Goal: Task Accomplishment & Management: Manage account settings

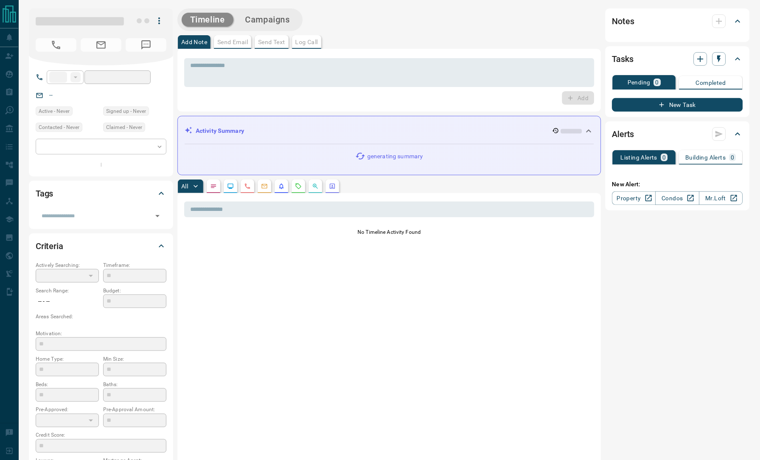
type input "**"
type input "**********"
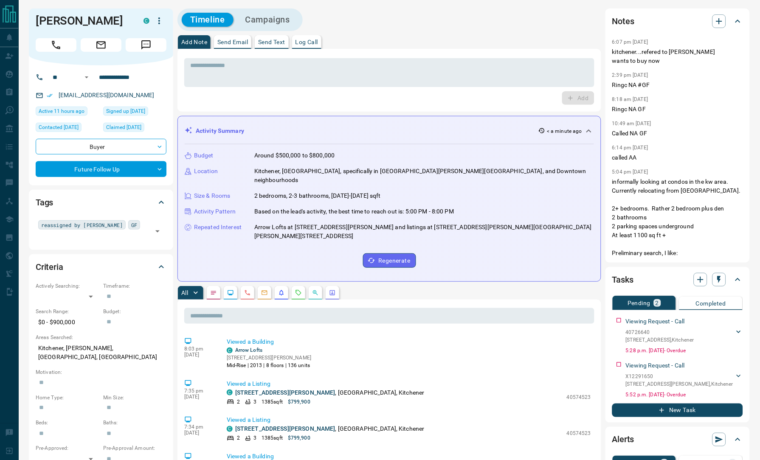
click at [435, 24] on div "Timeline Campaigns" at bounding box center [390, 19] width 424 height 23
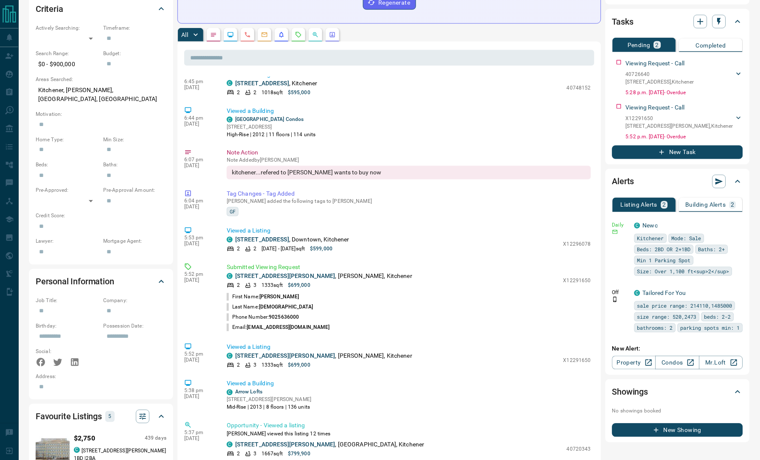
scroll to position [620, 0]
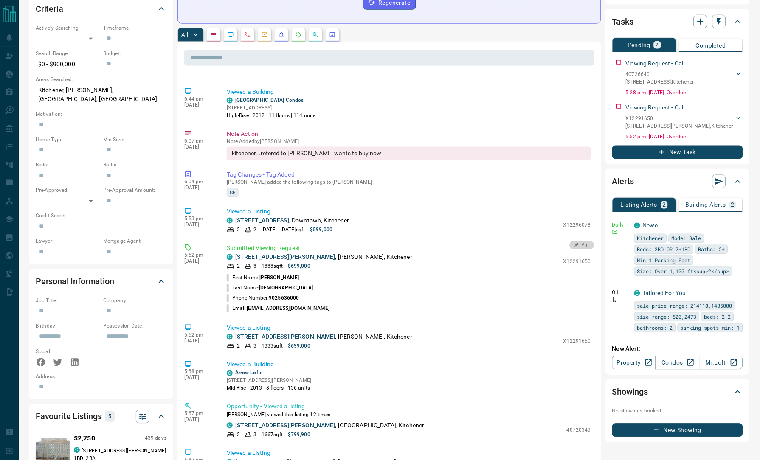
click at [575, 242] on button "Pin" at bounding box center [582, 246] width 25 height 8
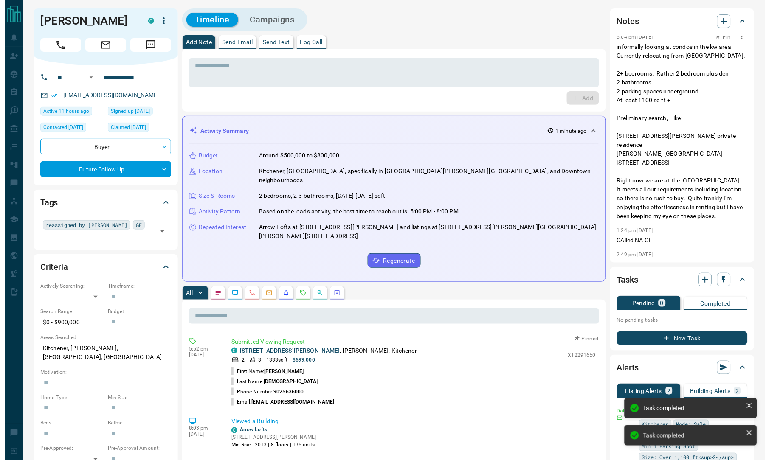
scroll to position [0, 0]
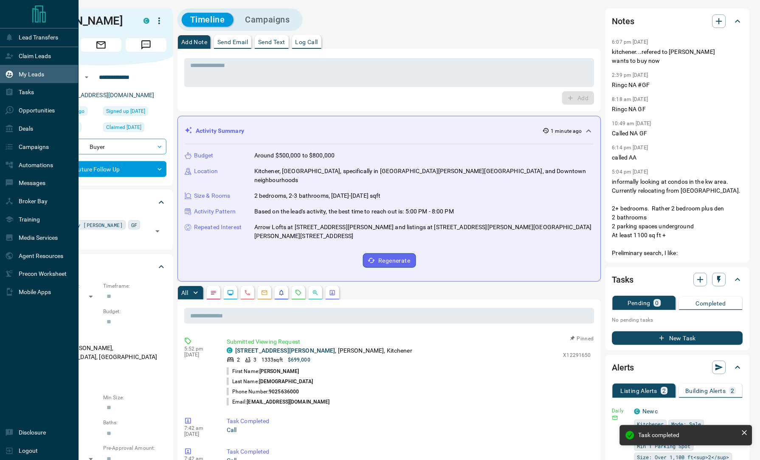
click at [22, 72] on p "My Leads" at bounding box center [31, 74] width 25 height 7
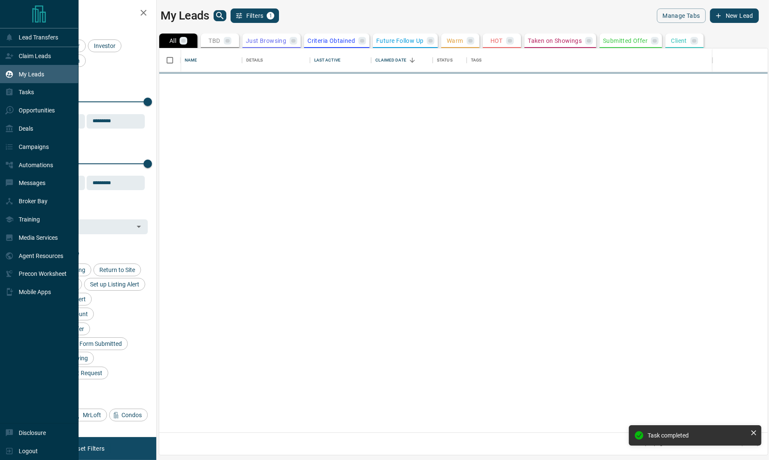
scroll to position [9, 8]
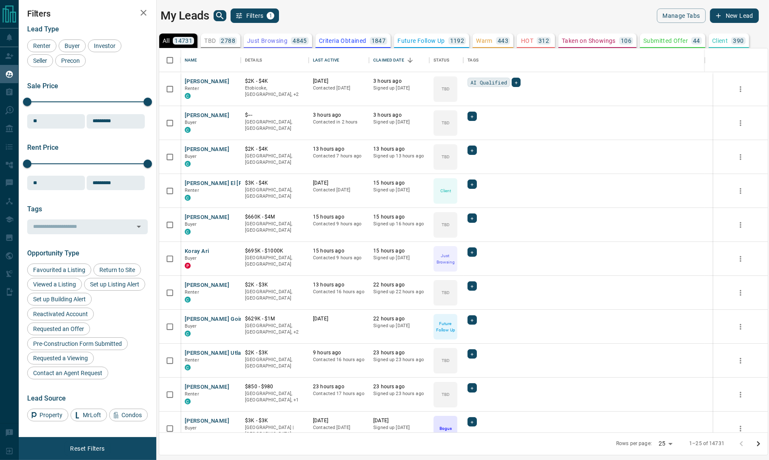
click at [75, 89] on div "Sale Price" at bounding box center [87, 86] width 121 height 8
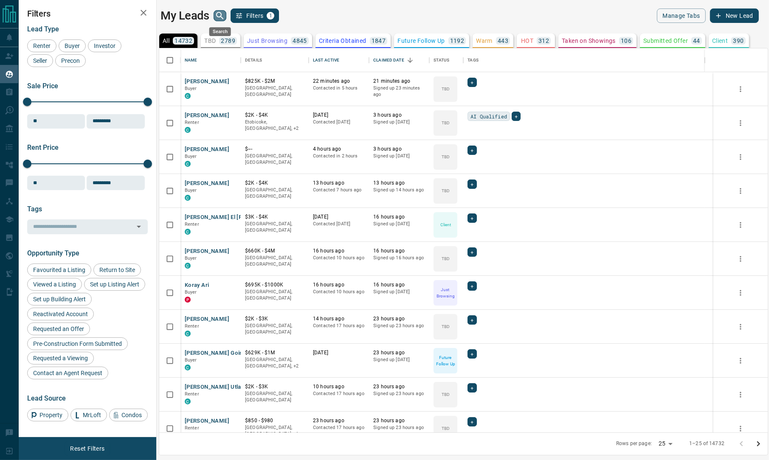
click at [220, 20] on icon "search button" at bounding box center [220, 16] width 10 height 10
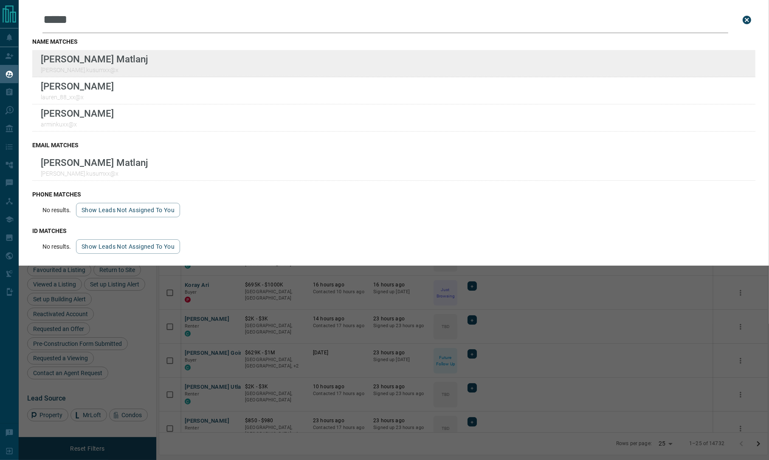
type input "*****"
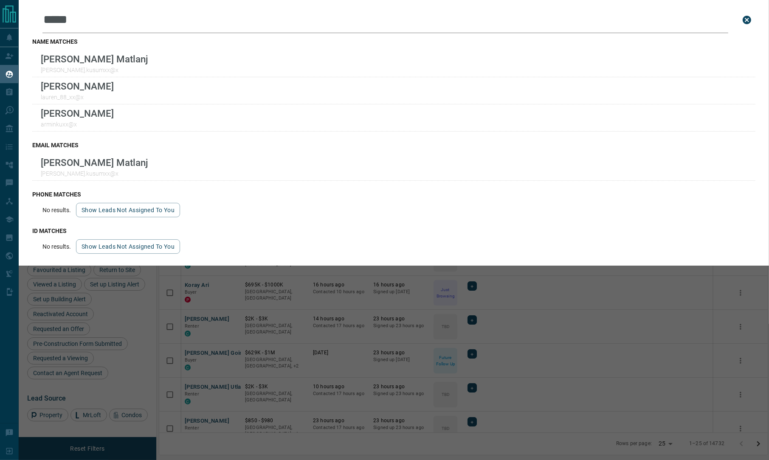
click at [308, 310] on div "Leads Search Bar ***** Search for a lead by name, email, phone, or id name matc…" at bounding box center [403, 230] width 769 height 460
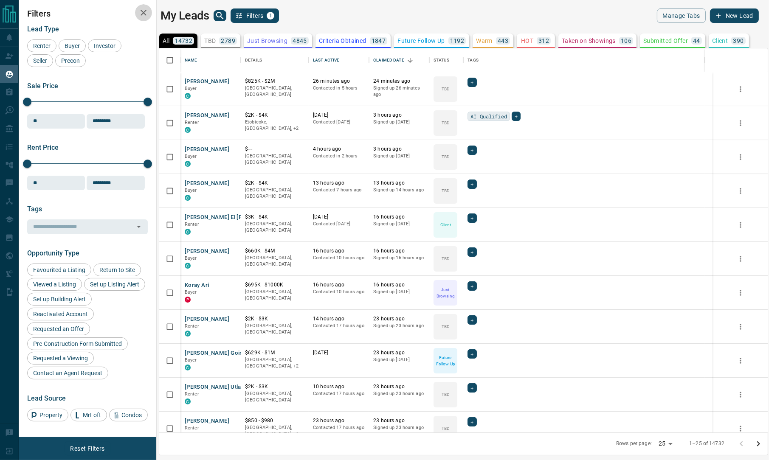
click at [139, 10] on icon "button" at bounding box center [143, 13] width 10 height 10
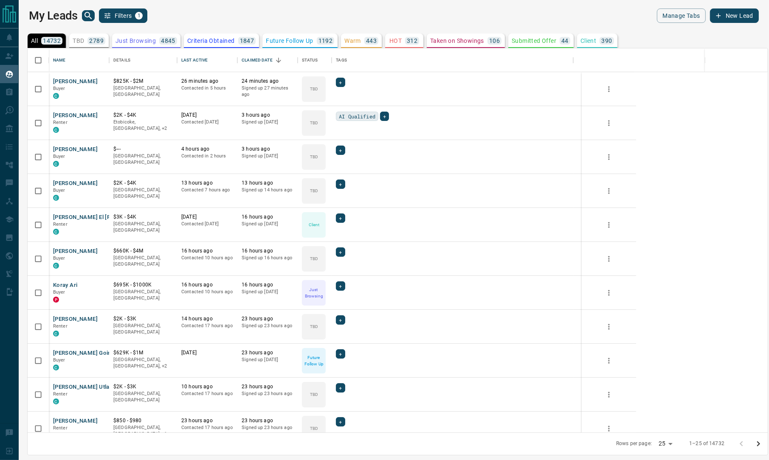
scroll to position [376, 731]
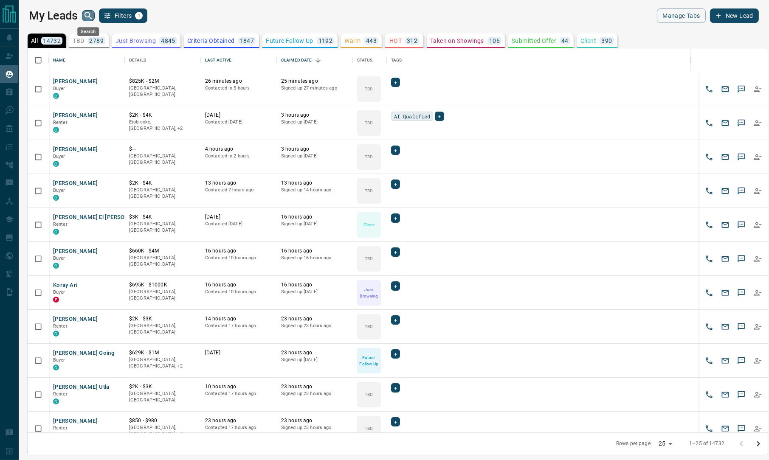
click at [84, 12] on icon "search button" at bounding box center [88, 16] width 10 height 10
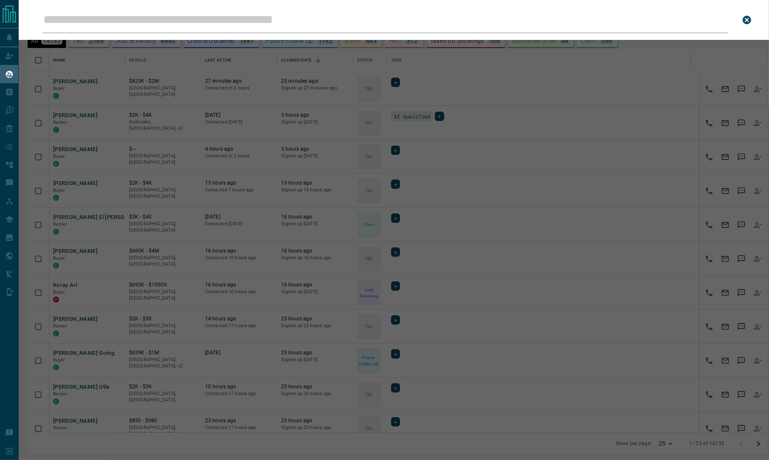
click at [223, 22] on input "Leads Search Bar" at bounding box center [385, 20] width 686 height 26
paste input "**********"
type input "**********"
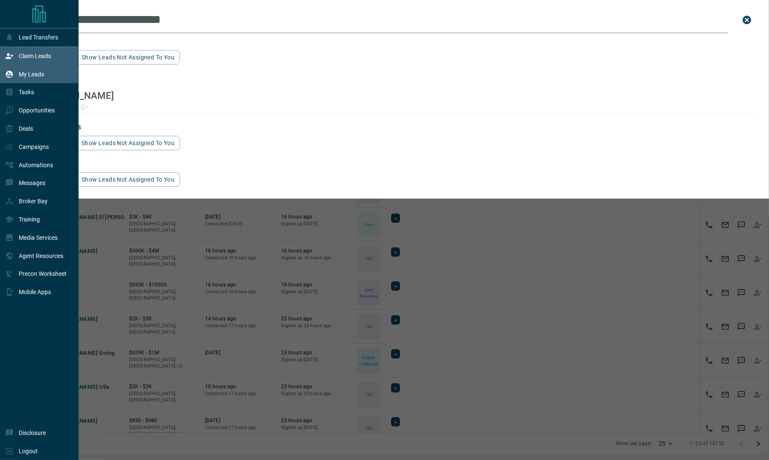
click at [16, 53] on div "Claim Leads" at bounding box center [28, 56] width 46 height 14
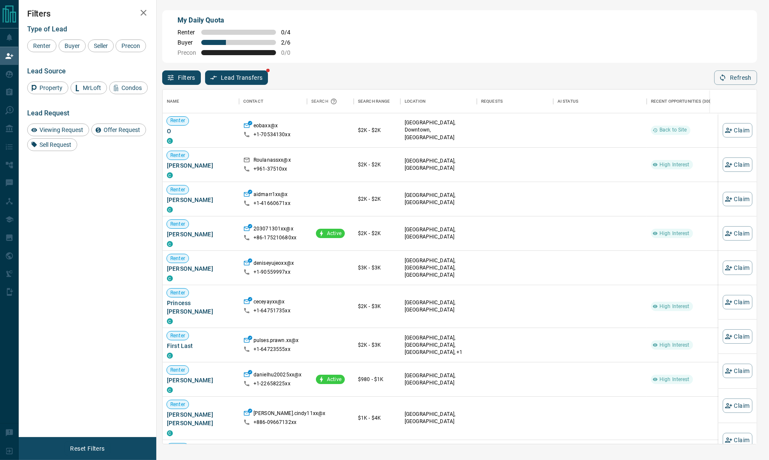
scroll to position [347, 585]
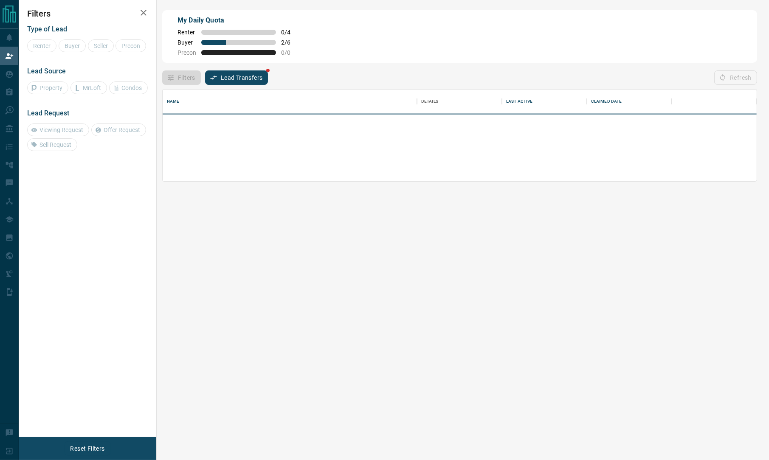
click at [43, 231] on div "Filters Type of Lead Renter Buyer Seller Precon Lead Source Property MrLoft Con…" at bounding box center [88, 218] width 138 height 437
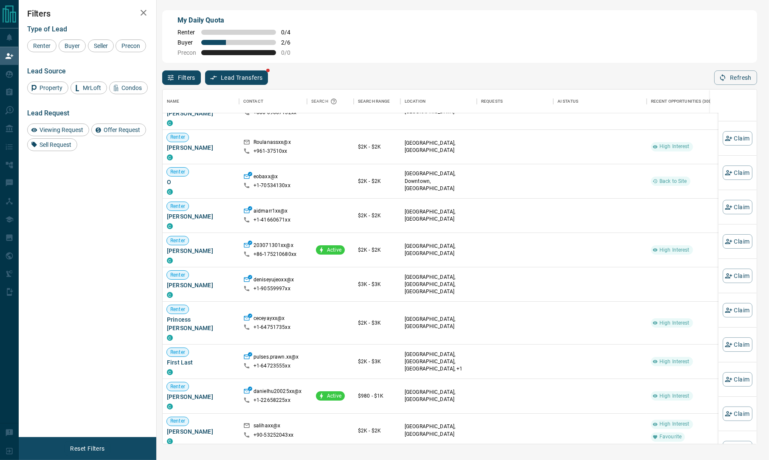
scroll to position [29, 0]
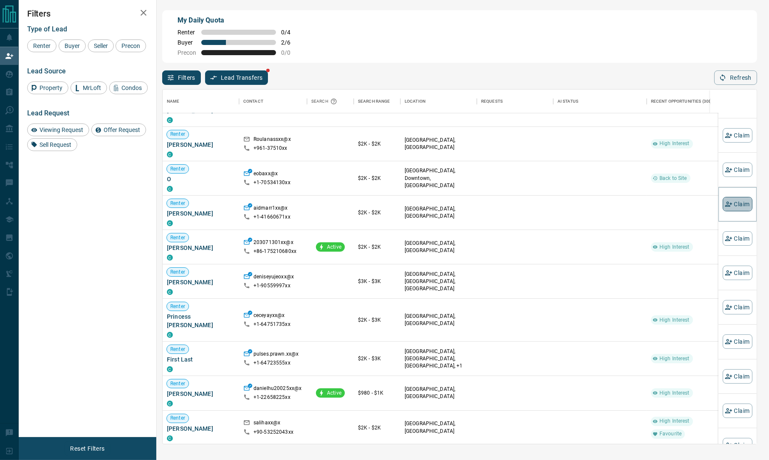
click at [728, 202] on button "Claim" at bounding box center [738, 204] width 30 height 14
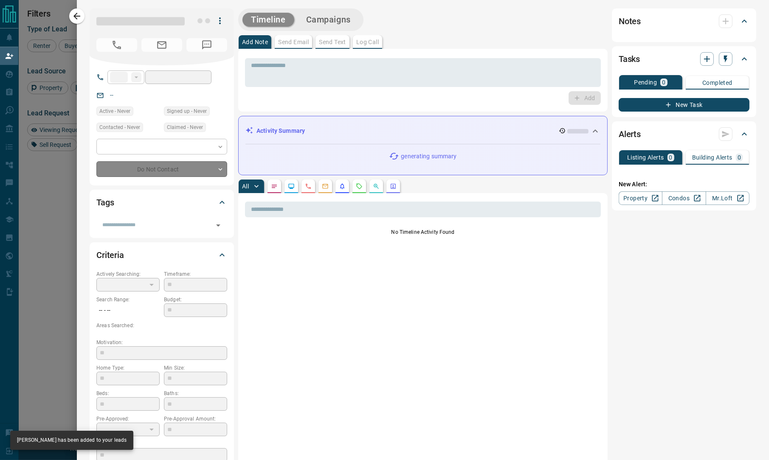
type input "**"
type input "**********"
type input "**"
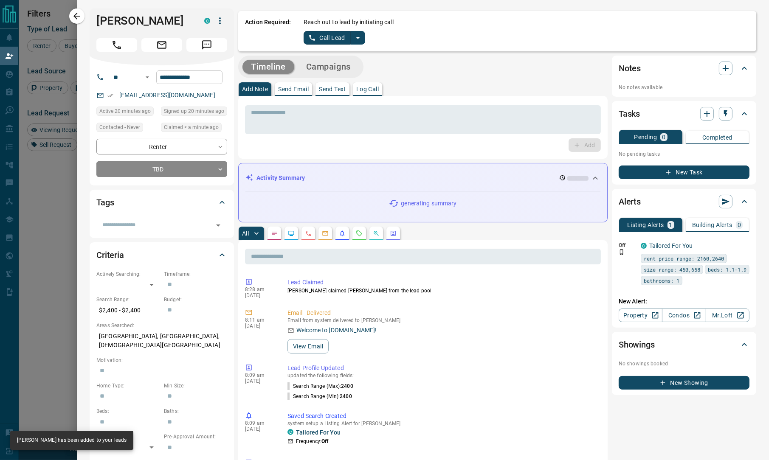
click at [166, 82] on input "**********" at bounding box center [189, 78] width 66 height 14
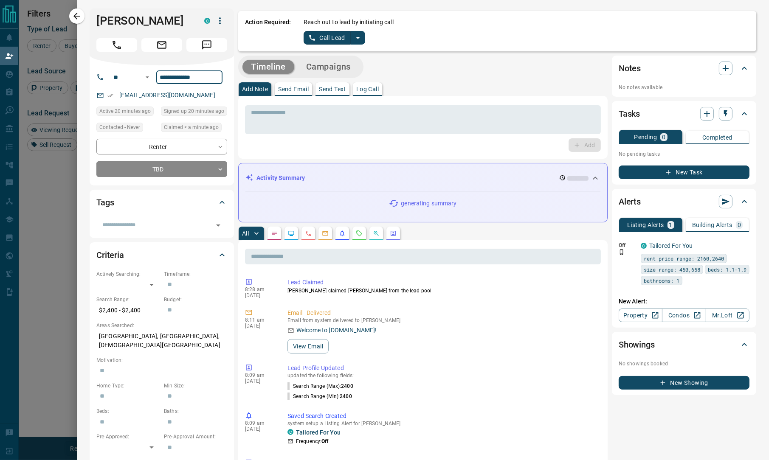
click at [166, 82] on input "**********" at bounding box center [189, 78] width 66 height 14
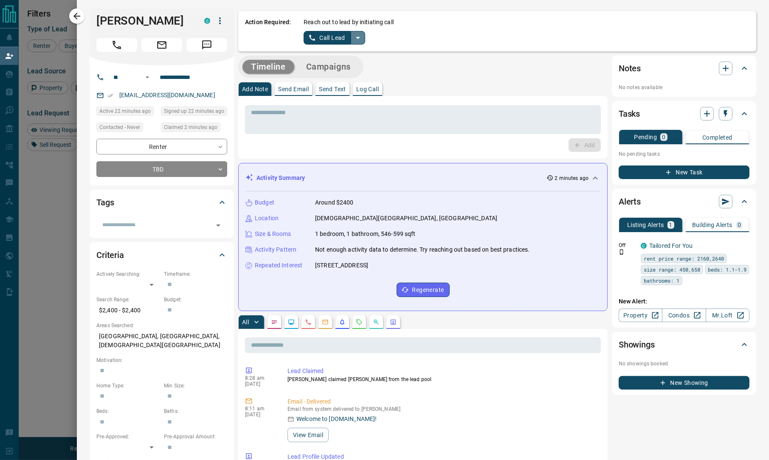
click at [353, 37] on icon "split button" at bounding box center [358, 38] width 10 height 10
click at [333, 65] on li "Log Manual Call" at bounding box center [334, 67] width 52 height 13
click at [327, 33] on button "Log Manual Call" at bounding box center [332, 38] width 56 height 14
click at [328, 37] on button "No" at bounding box center [327, 37] width 15 height 13
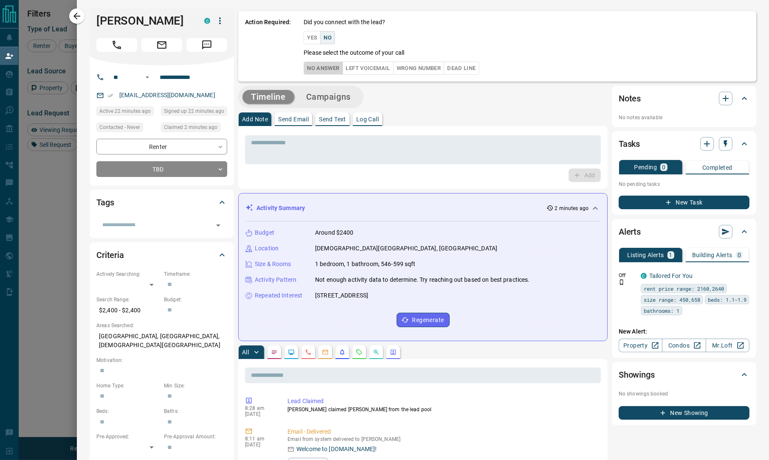
click at [327, 73] on button "No Answer" at bounding box center [323, 68] width 39 height 13
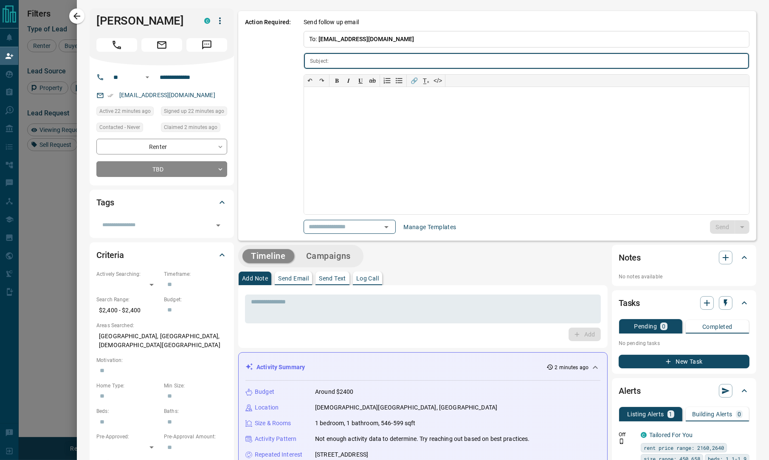
type input "**********"
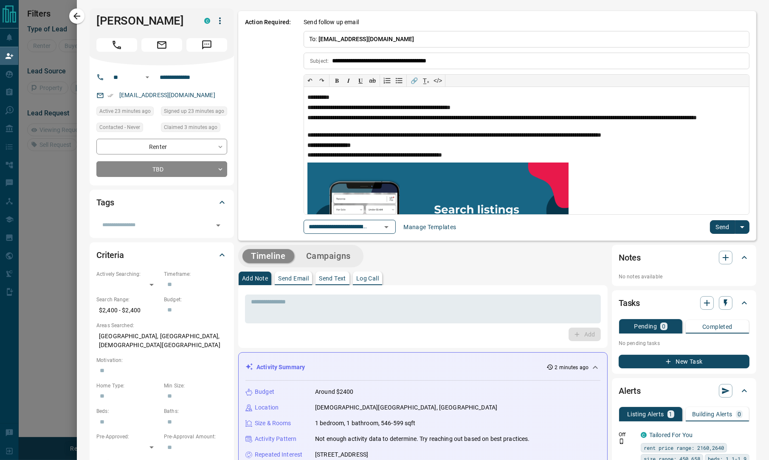
click at [716, 228] on button "Send" at bounding box center [722, 227] width 25 height 14
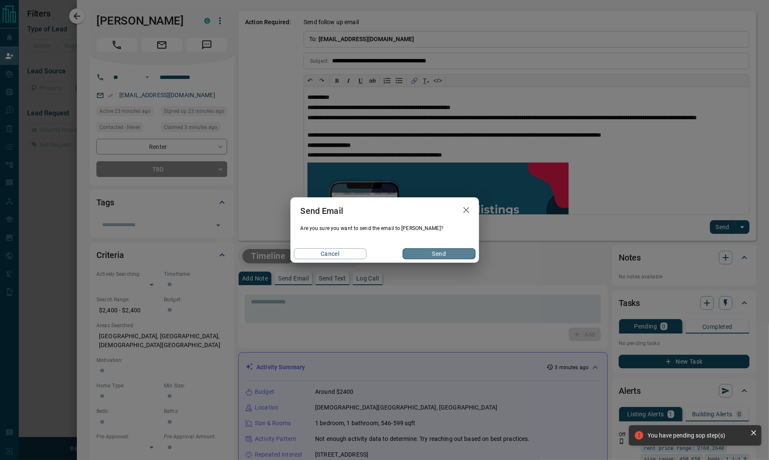
click at [437, 252] on button "Send" at bounding box center [439, 253] width 73 height 11
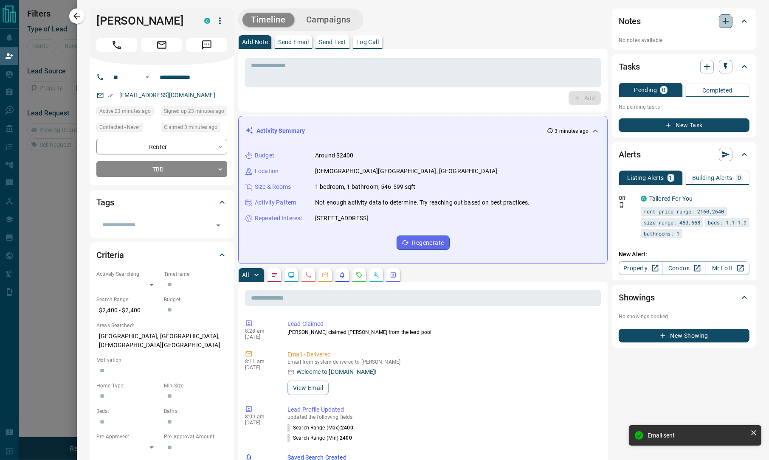
click at [721, 22] on icon "button" at bounding box center [726, 21] width 10 height 10
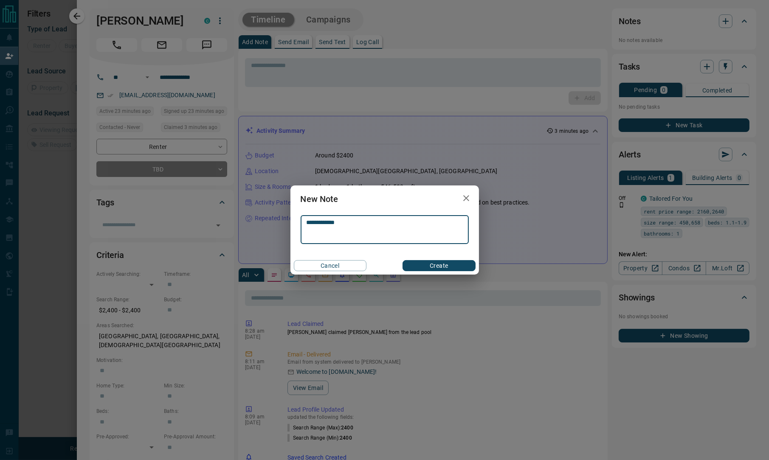
type textarea "**********"
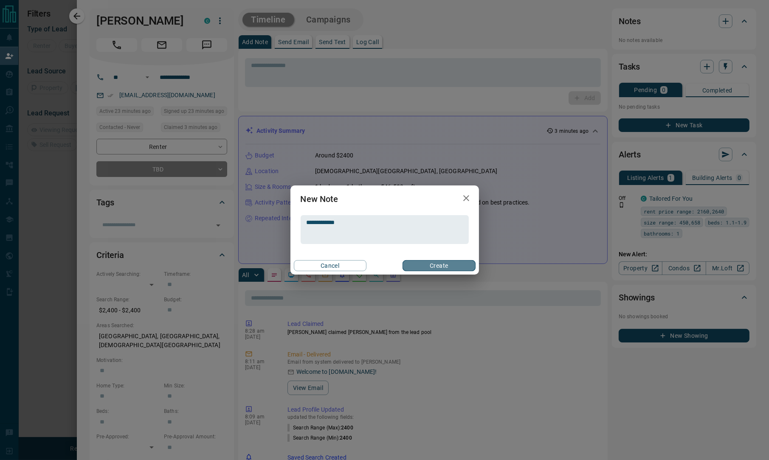
click at [432, 264] on button "Create" at bounding box center [439, 265] width 73 height 11
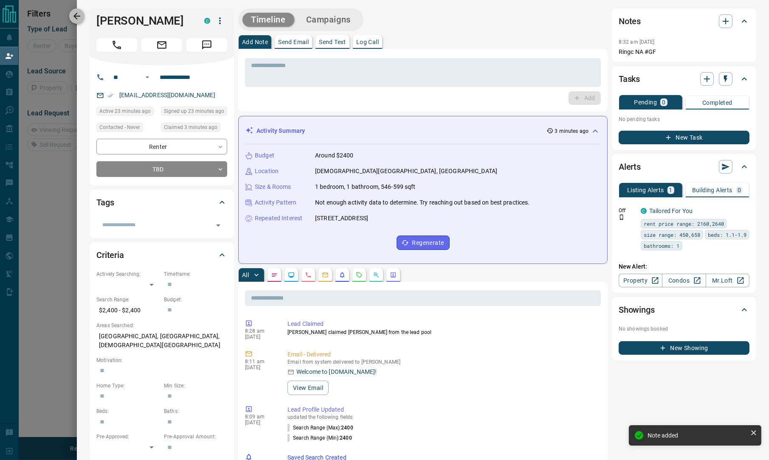
click at [72, 12] on icon "button" at bounding box center [77, 16] width 10 height 10
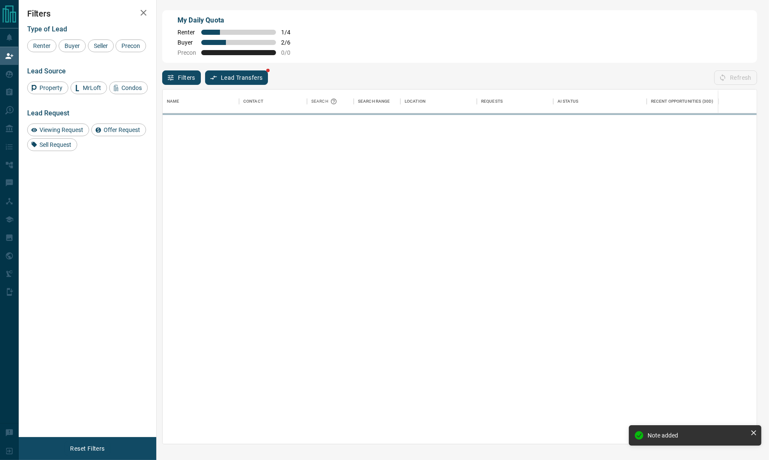
scroll to position [347, 585]
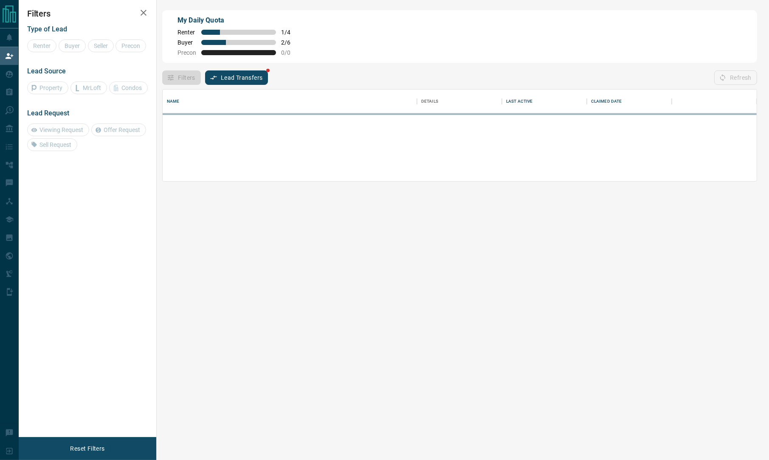
click at [68, 228] on div "Filters Type of Lead Renter Buyer Seller Precon Lead Source Property MrLoft Con…" at bounding box center [88, 218] width 138 height 437
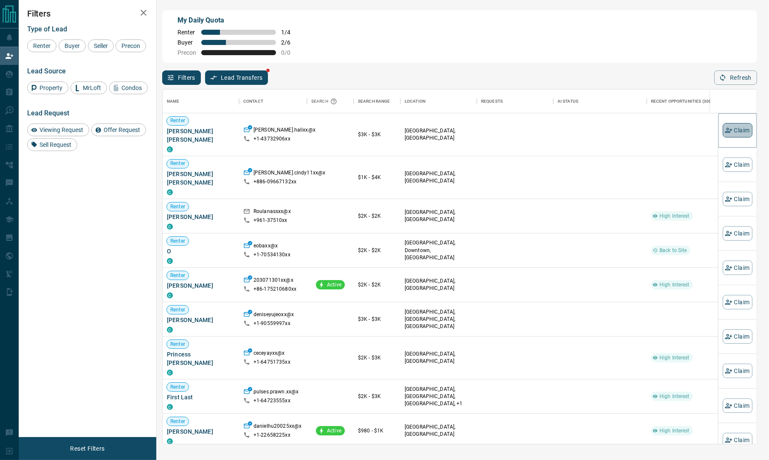
click at [730, 130] on button "Claim" at bounding box center [738, 130] width 30 height 14
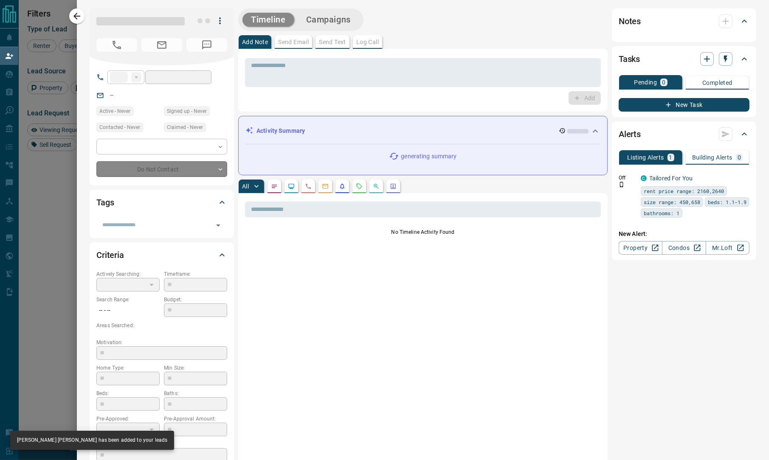
type input "**"
type input "**********"
type input "**"
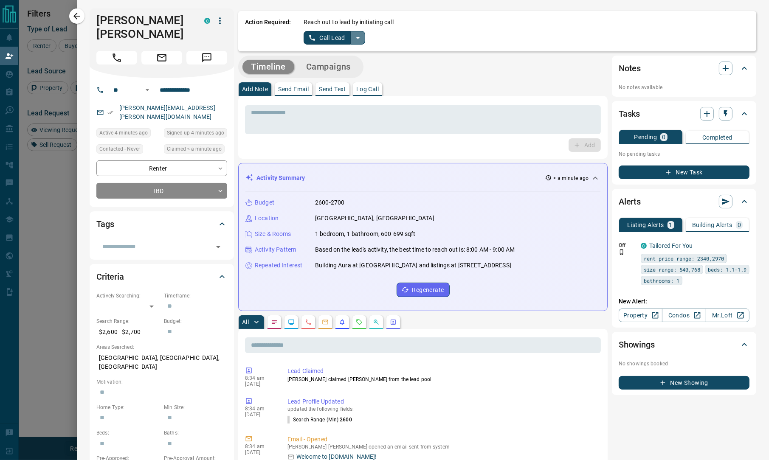
click at [355, 34] on icon "split button" at bounding box center [358, 38] width 10 height 10
click at [334, 71] on li "Log Manual Call" at bounding box center [334, 67] width 52 height 13
click at [327, 39] on button "Log Manual Call" at bounding box center [332, 38] width 56 height 14
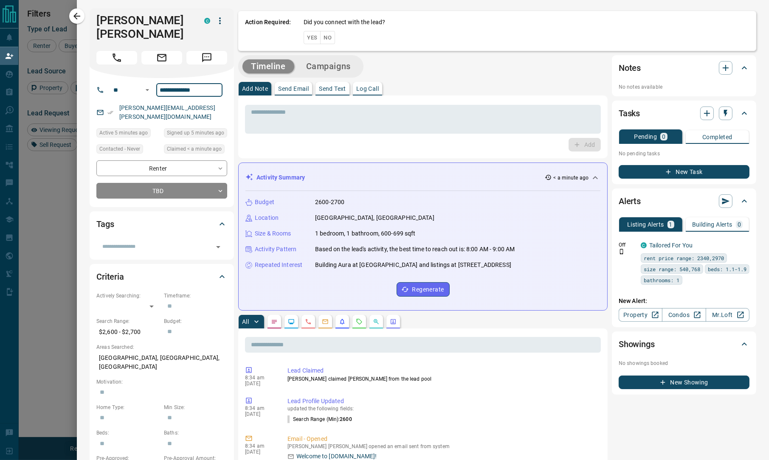
click at [189, 83] on input "**********" at bounding box center [189, 90] width 66 height 14
click at [309, 42] on button "Yes" at bounding box center [312, 37] width 17 height 13
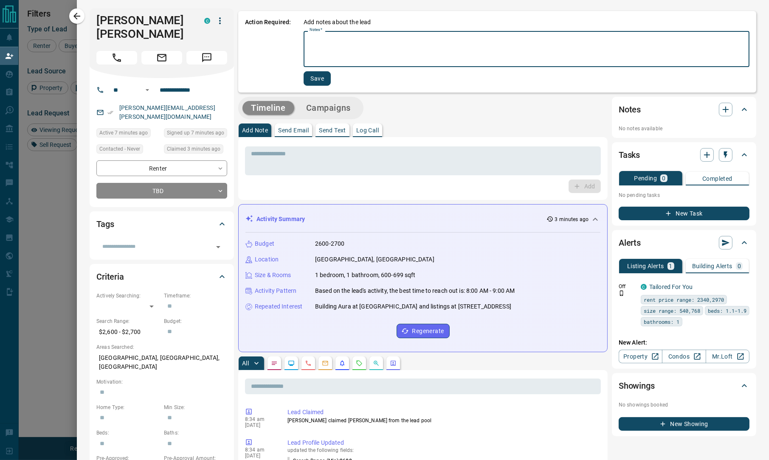
click at [362, 42] on textarea "Notes   *" at bounding box center [527, 49] width 434 height 29
type textarea "**********"
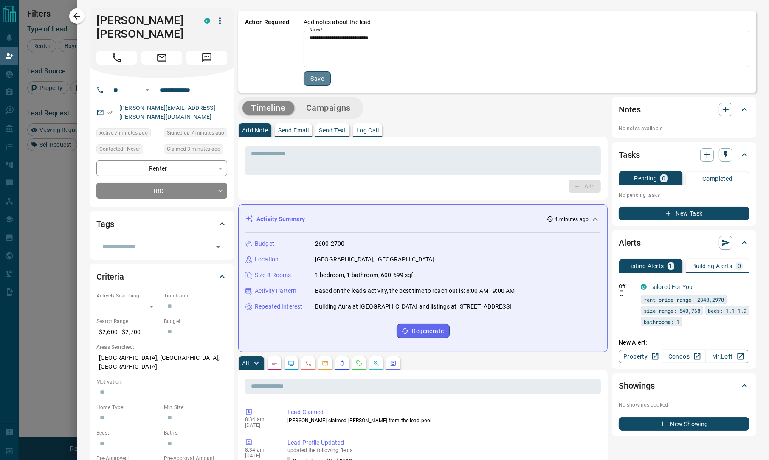
click at [307, 75] on button "Save" at bounding box center [317, 78] width 27 height 14
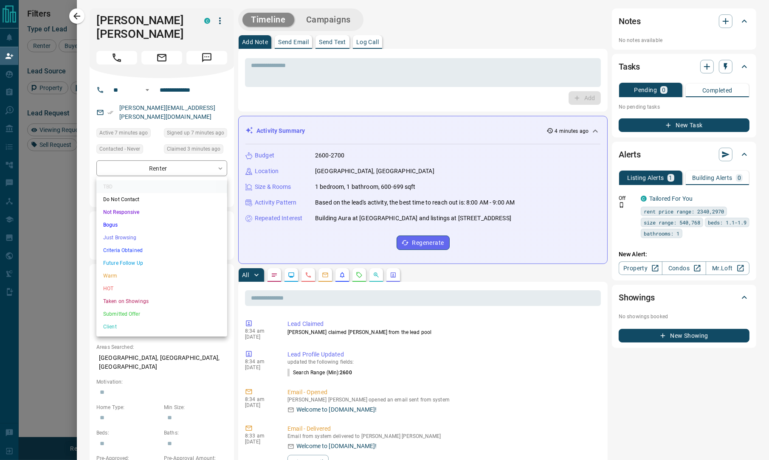
click at [183, 172] on body "Lead Transfers Claim Leads My Leads Tasks Opportunities Deals Campaigns Automat…" at bounding box center [384, 192] width 769 height 385
click at [529, 16] on div at bounding box center [384, 230] width 769 height 460
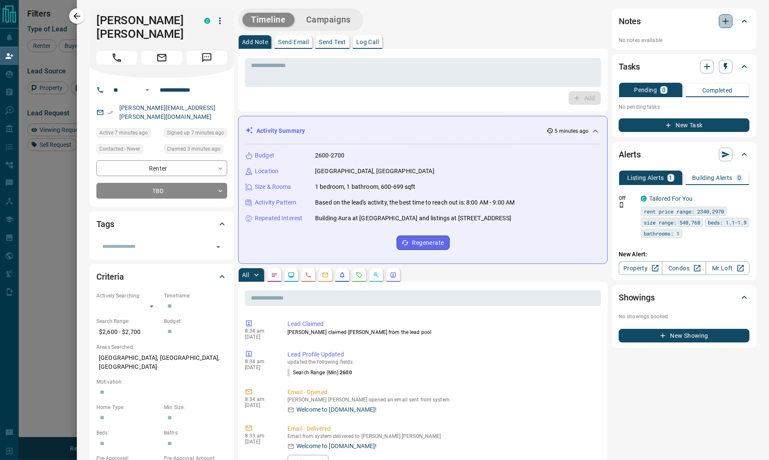
click at [721, 20] on icon "button" at bounding box center [726, 21] width 10 height 10
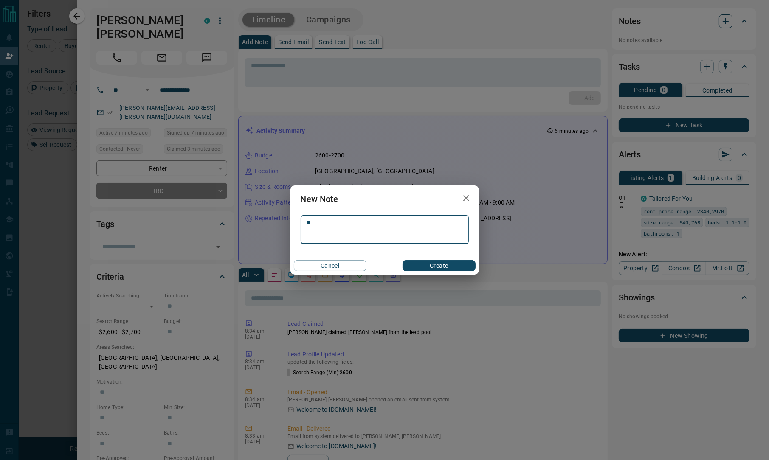
type textarea "*"
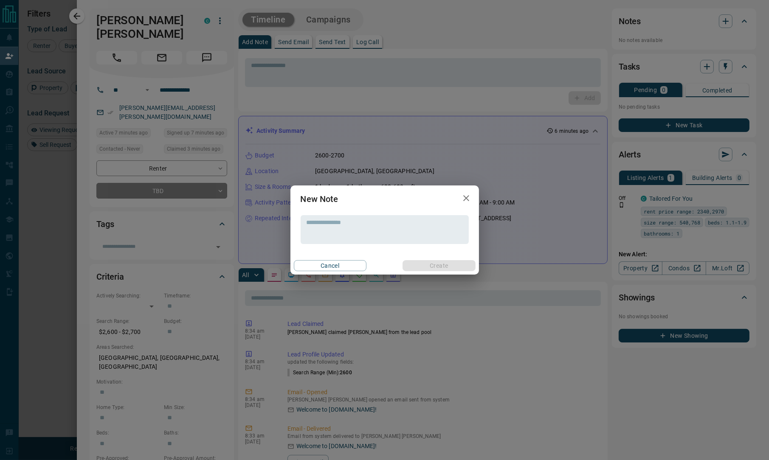
click at [340, 19] on div "New Note * ​ Cancel Create" at bounding box center [384, 230] width 769 height 460
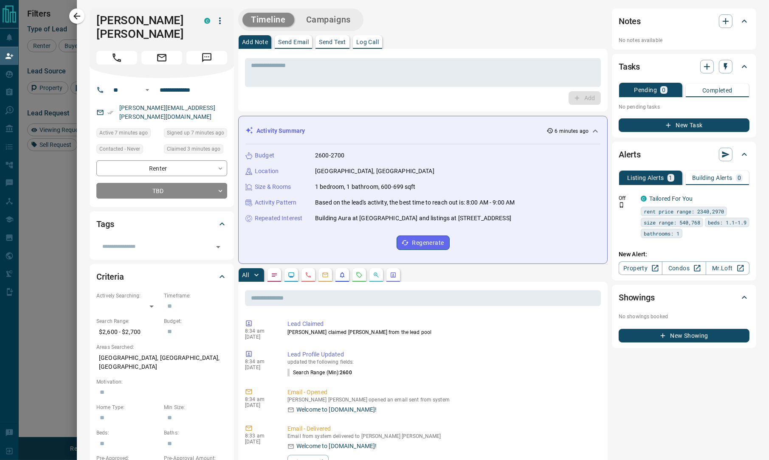
click at [340, 19] on button "Campaigns" at bounding box center [329, 20] width 62 height 14
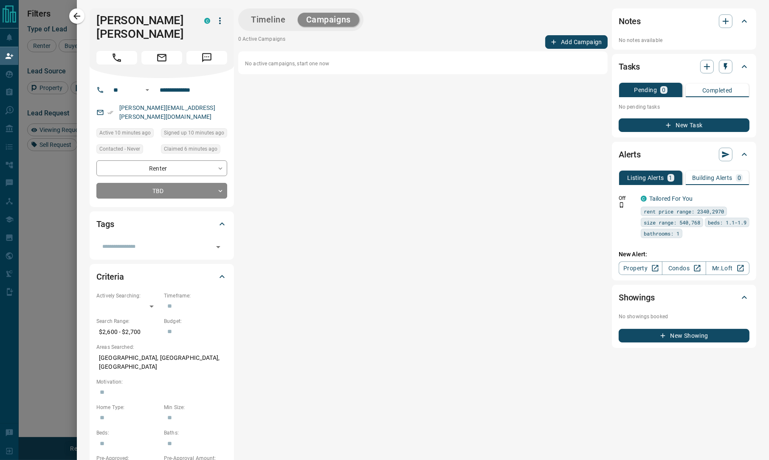
click at [566, 49] on div "0 Active Campaigns Add Campaign No active campaigns, start one now" at bounding box center [422, 54] width 369 height 39
click at [581, 44] on button "Add Campaign" at bounding box center [576, 42] width 62 height 14
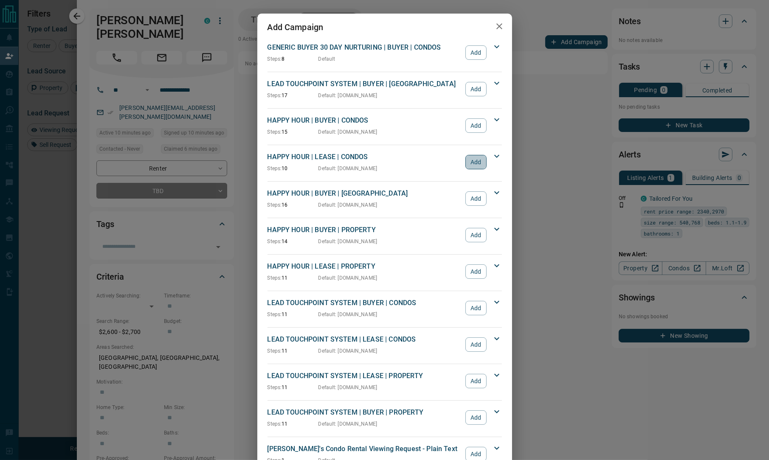
click at [476, 164] on button "Add" at bounding box center [475, 162] width 21 height 14
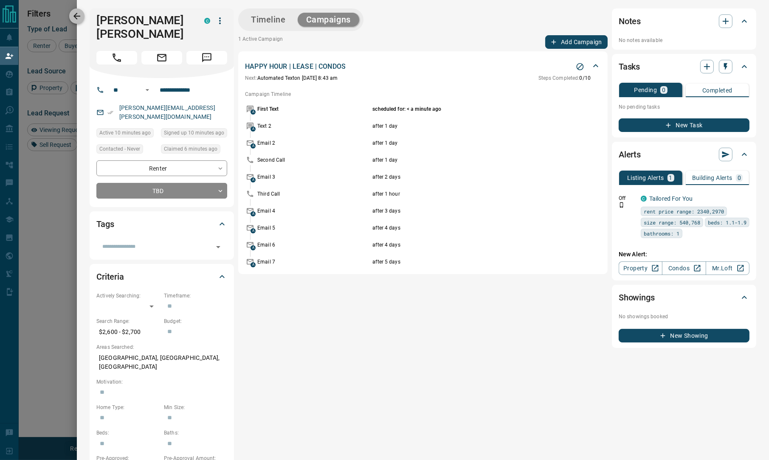
click at [79, 13] on icon "button" at bounding box center [77, 16] width 10 height 10
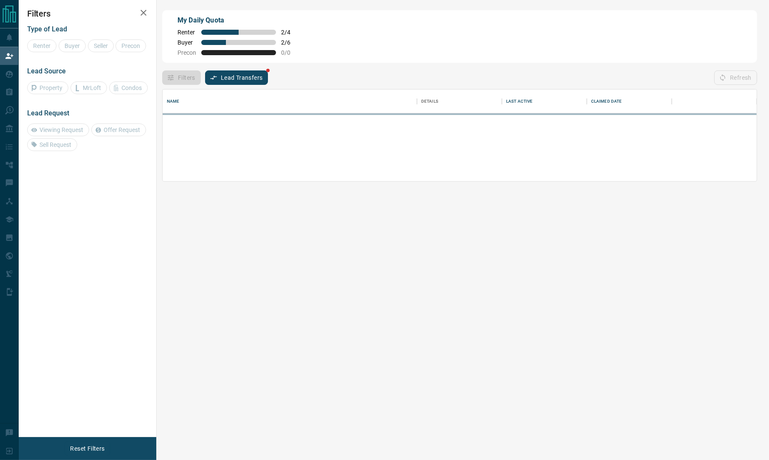
click at [74, 203] on div "Filters Type of Lead Renter Buyer Seller Precon Lead Source Property MrLoft Con…" at bounding box center [88, 218] width 138 height 437
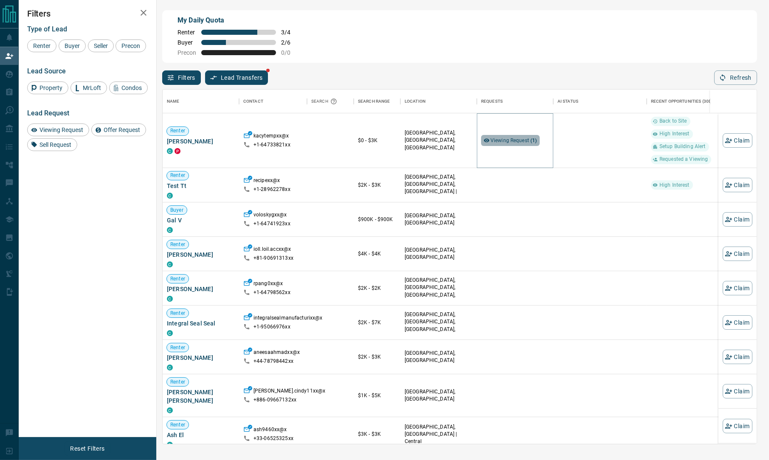
click at [525, 143] on span "Viewing Request ( 1 )" at bounding box center [514, 141] width 47 height 6
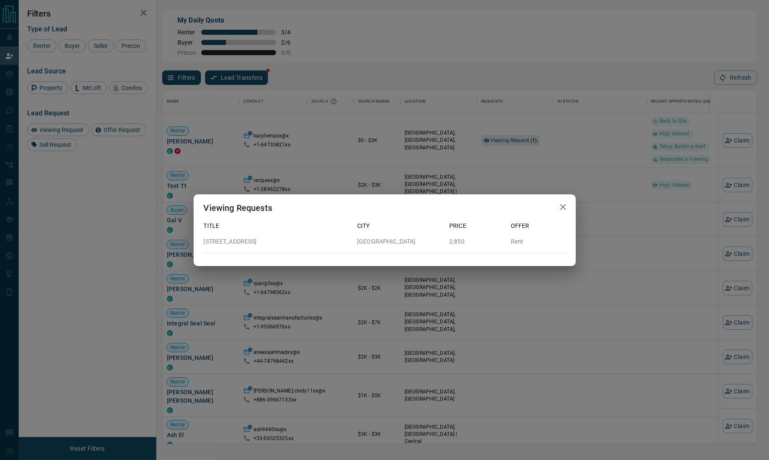
click at [738, 134] on div "Viewing Requests Title City Price Offer [STREET_ADDRESS][GEOGRAPHIC_DATA] Rent" at bounding box center [384, 230] width 769 height 460
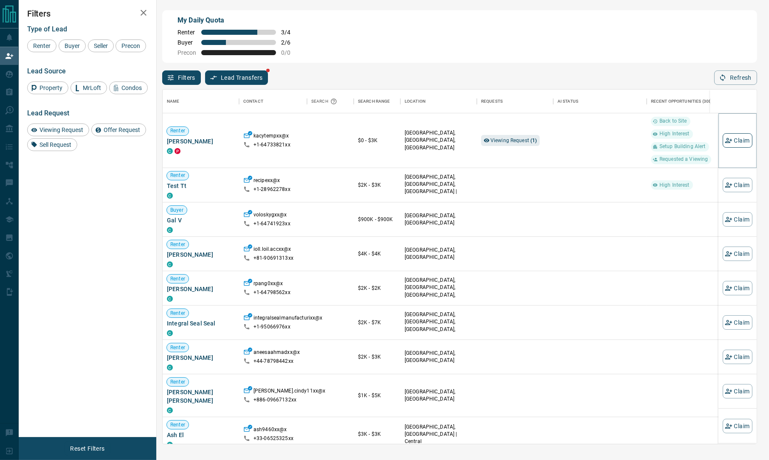
click at [730, 139] on button "Claim" at bounding box center [738, 140] width 30 height 14
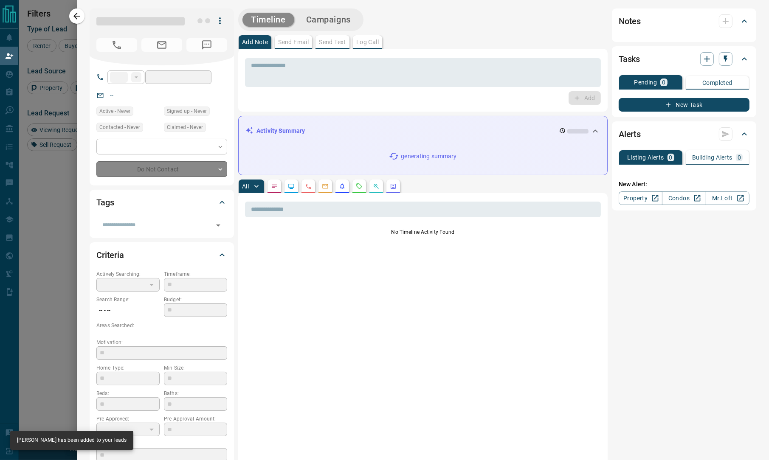
type input "**"
type input "**********"
type input "**"
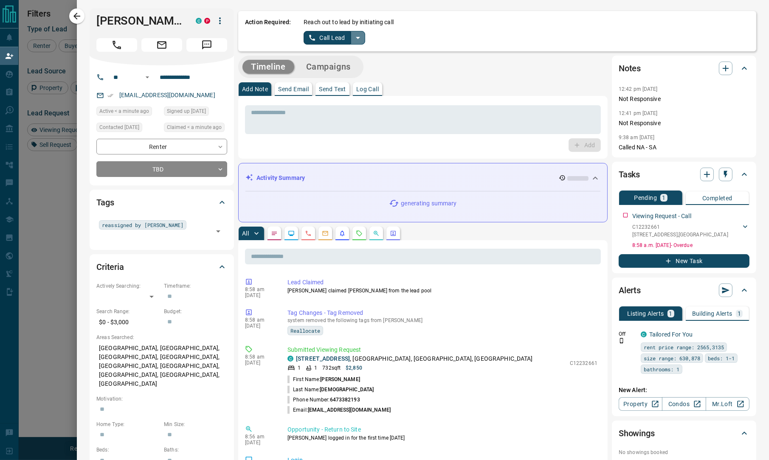
click at [358, 41] on icon "split button" at bounding box center [358, 38] width 10 height 10
click at [344, 68] on li "Log Manual Call" at bounding box center [334, 67] width 52 height 13
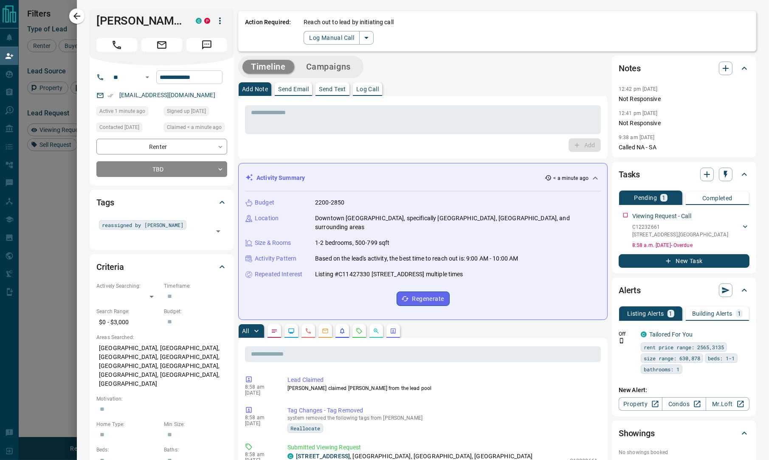
click at [181, 72] on input "**********" at bounding box center [189, 78] width 66 height 14
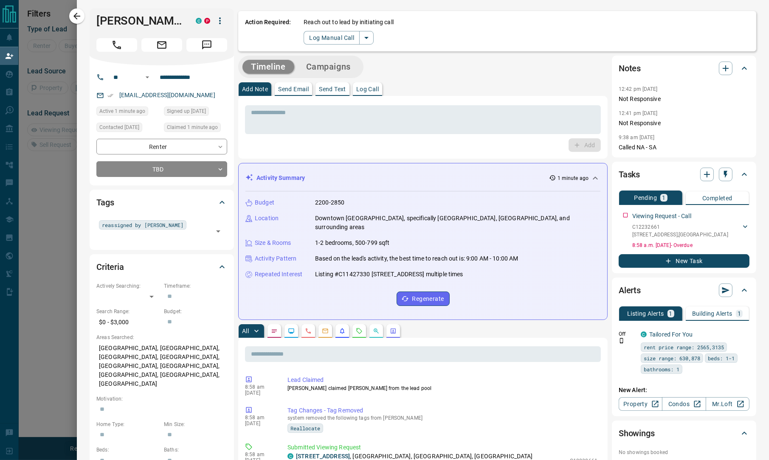
scroll to position [49, 585]
click at [319, 36] on button "Log Manual Call" at bounding box center [332, 38] width 56 height 14
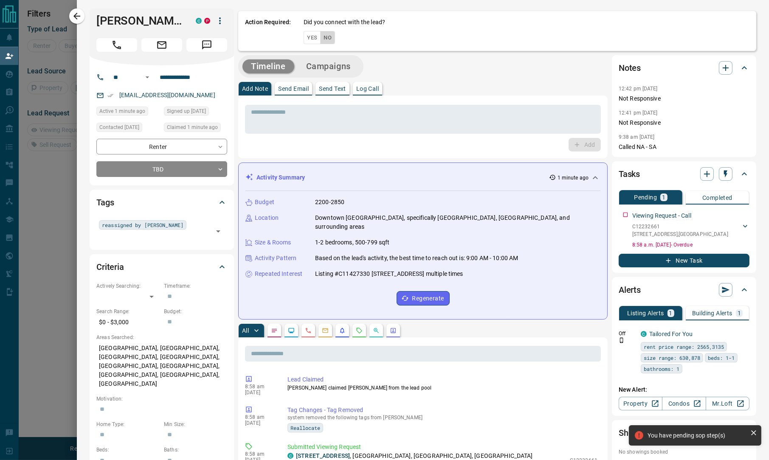
click at [326, 37] on button "No" at bounding box center [327, 37] width 15 height 13
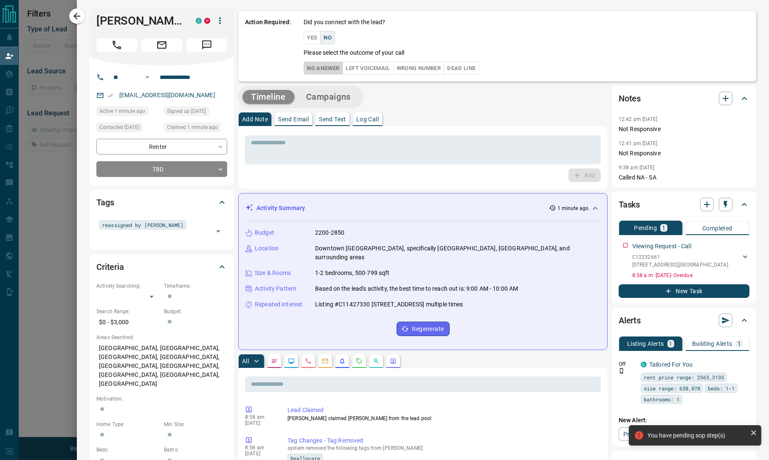
click at [318, 65] on button "No Answer" at bounding box center [323, 68] width 39 height 13
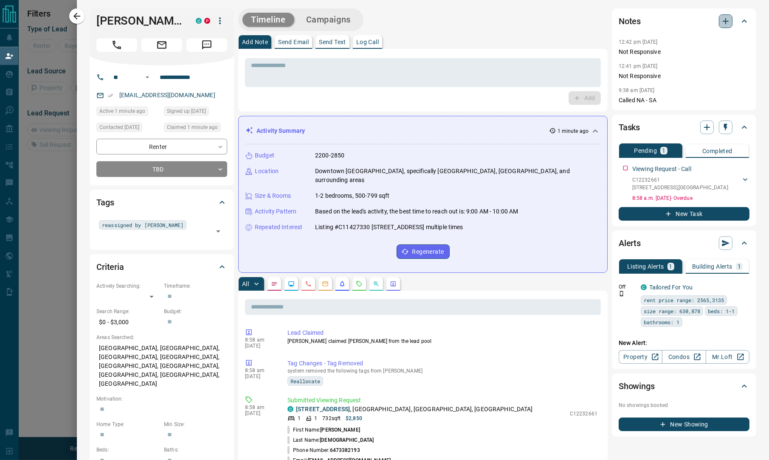
click at [723, 21] on icon "button" at bounding box center [726, 21] width 6 height 6
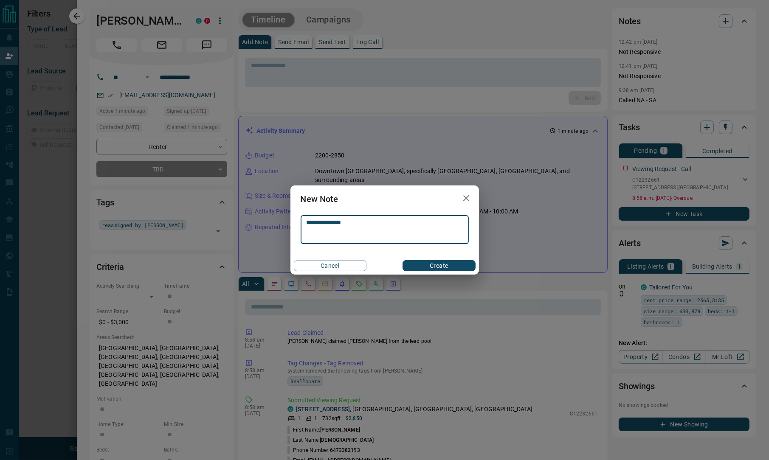
type textarea "**********"
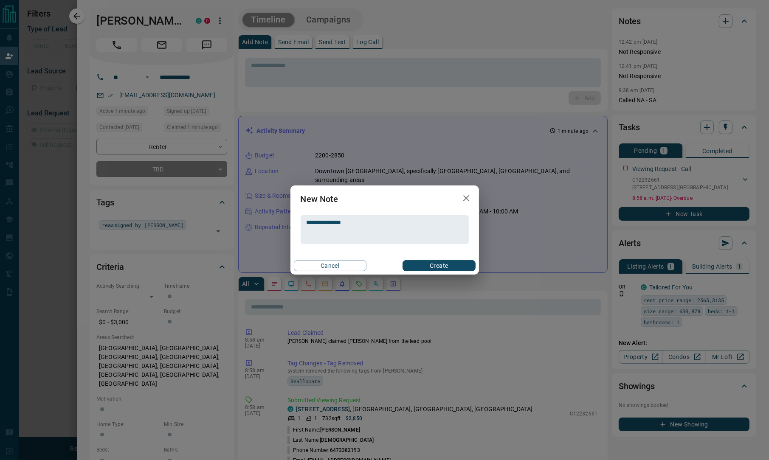
click at [430, 274] on div "Cancel Create" at bounding box center [385, 266] width 189 height 18
click at [439, 268] on button "Create" at bounding box center [439, 265] width 73 height 11
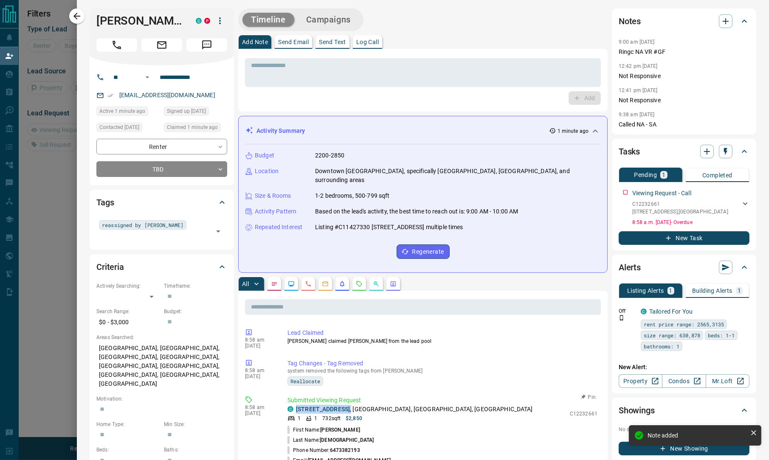
drag, startPoint x: 362, startPoint y: 404, endPoint x: 294, endPoint y: 404, distance: 68.0
click at [294, 405] on div "C [STREET_ADDRESS]" at bounding box center [427, 409] width 278 height 9
copy p "[STREET_ADDRESS] ,"
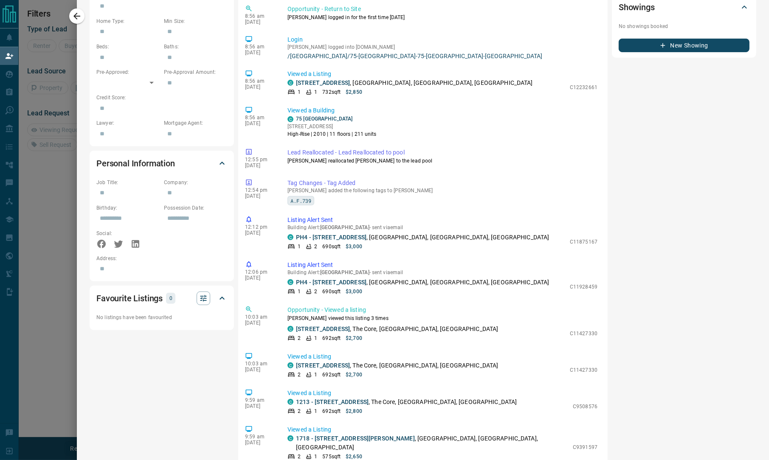
scroll to position [0, 0]
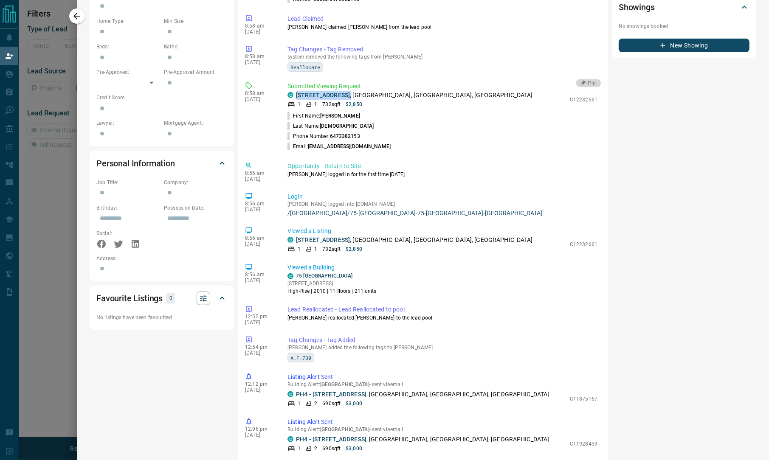
click at [576, 79] on button "Pin" at bounding box center [588, 83] width 25 height 8
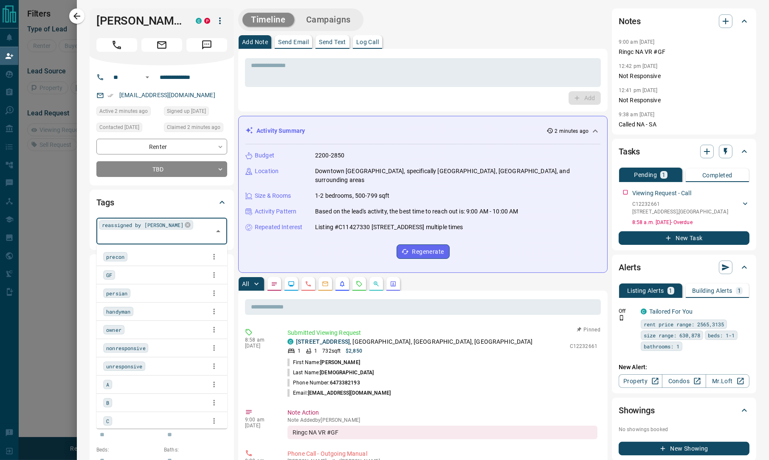
click at [184, 223] on div "reassigned by [PERSON_NAME] ​" at bounding box center [161, 231] width 131 height 26
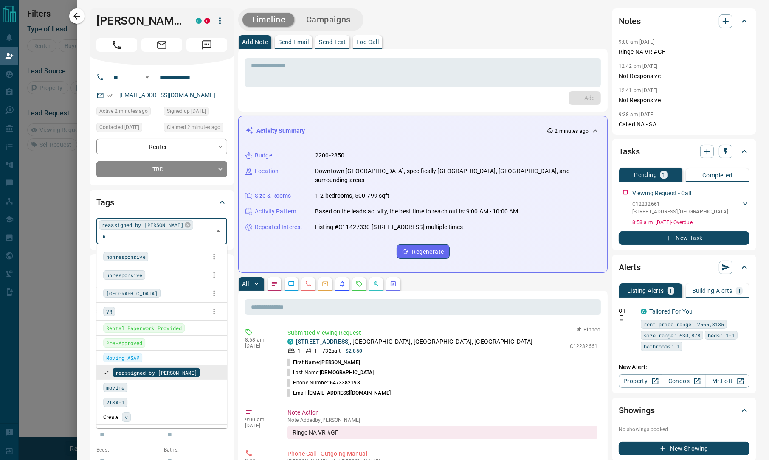
type input "**"
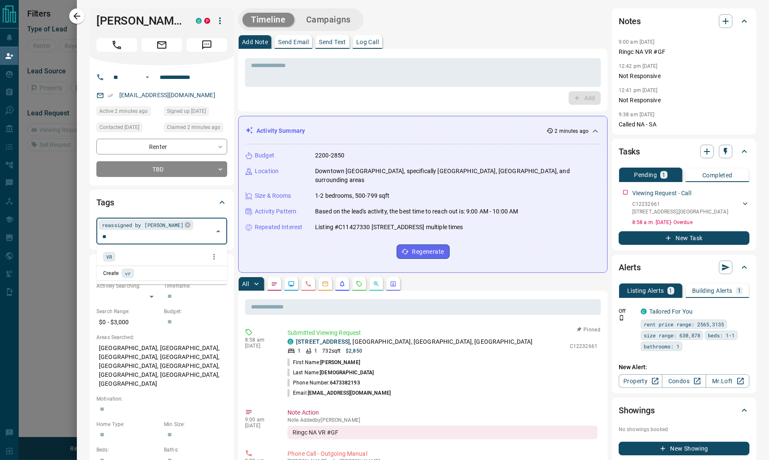
click at [117, 253] on div "VR" at bounding box center [161, 257] width 117 height 13
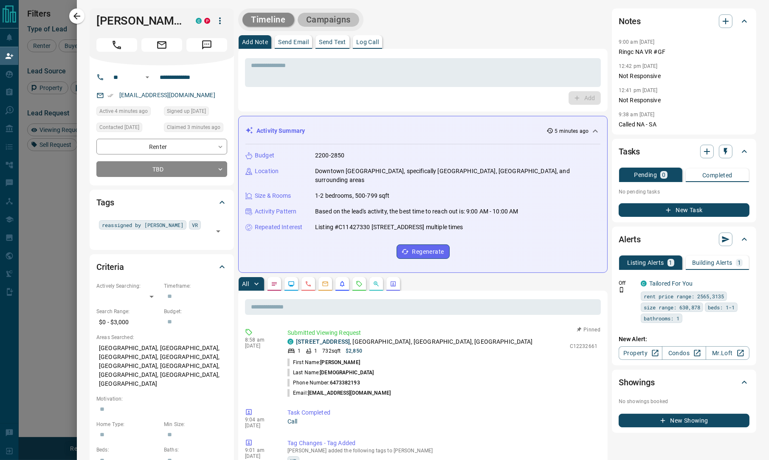
click at [327, 23] on button "Campaigns" at bounding box center [329, 20] width 62 height 14
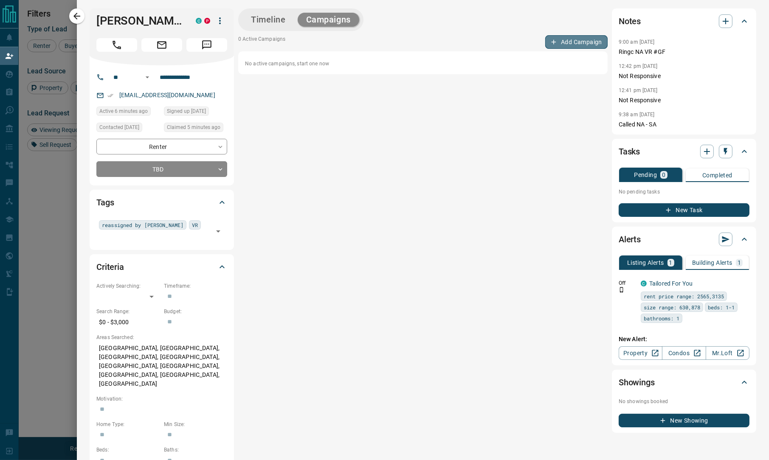
click at [576, 44] on button "Add Campaign" at bounding box center [576, 42] width 62 height 14
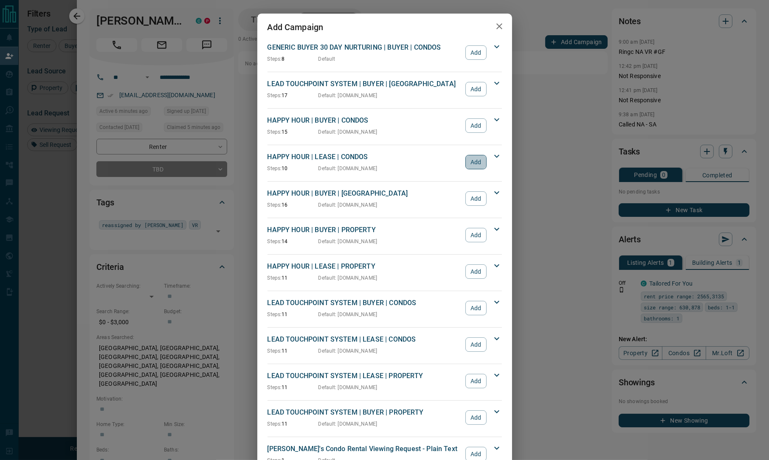
click at [466, 162] on button "Add" at bounding box center [475, 162] width 21 height 14
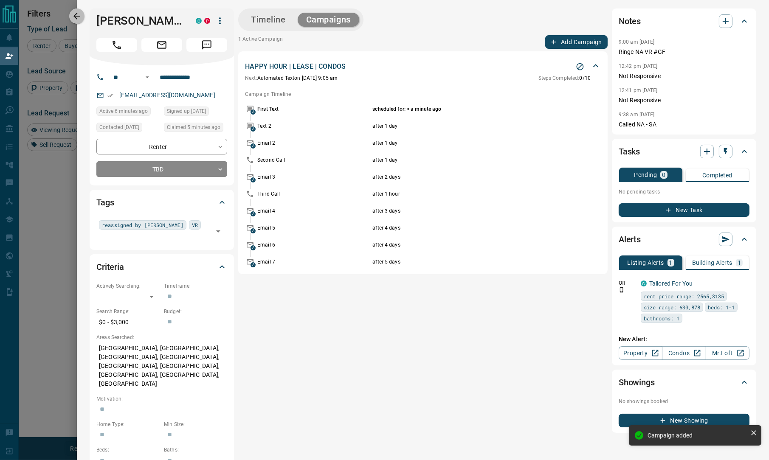
click at [79, 16] on icon "button" at bounding box center [76, 16] width 7 height 7
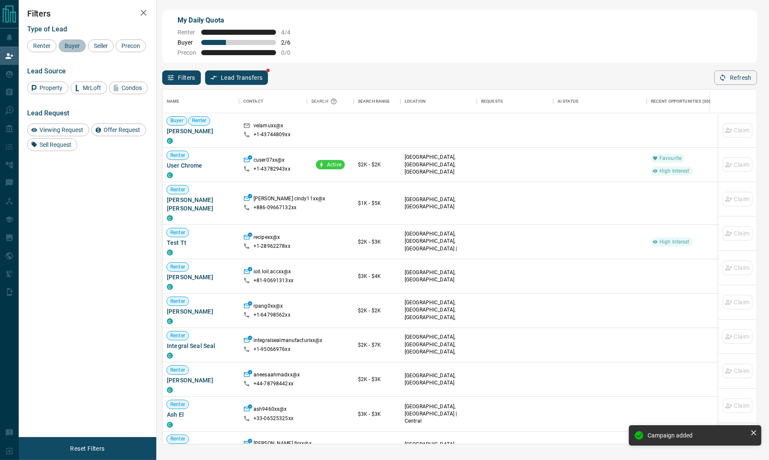
click at [70, 48] on span "Buyer" at bounding box center [72, 45] width 21 height 7
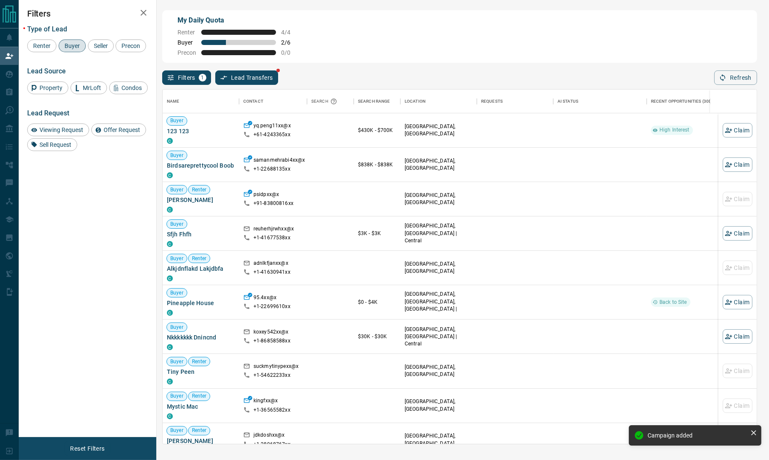
click at [381, 23] on div "My Daily Quota Renter 4 / 4 Buyer 2 / 6 Precon 0 / 0" at bounding box center [459, 36] width 595 height 53
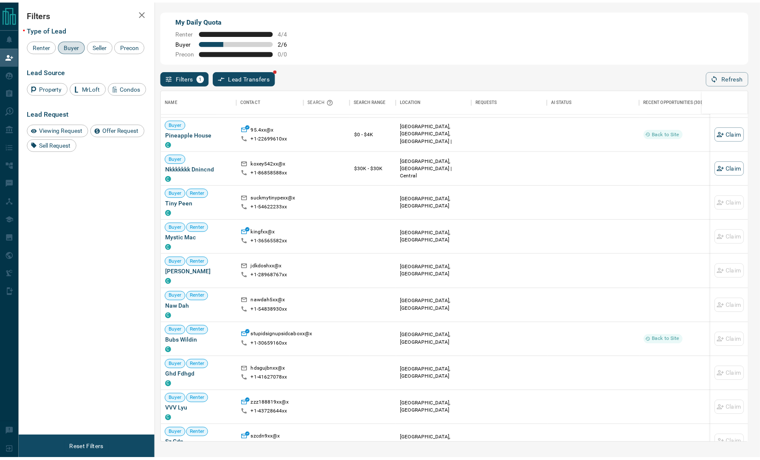
scroll to position [0, 0]
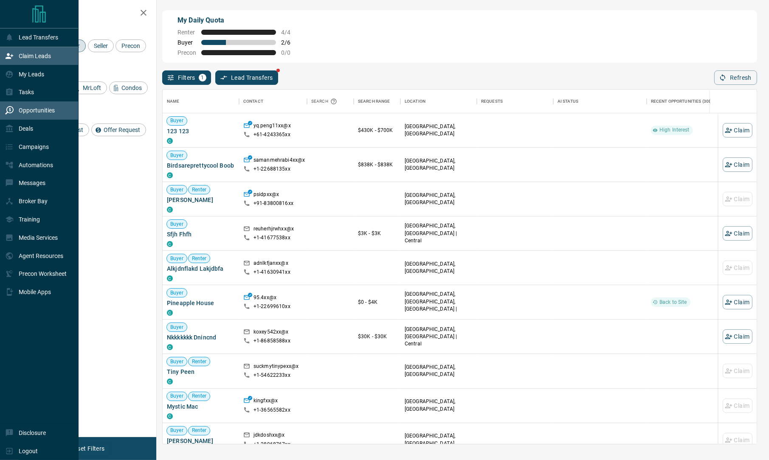
click at [37, 102] on div "Opportunities" at bounding box center [39, 111] width 79 height 18
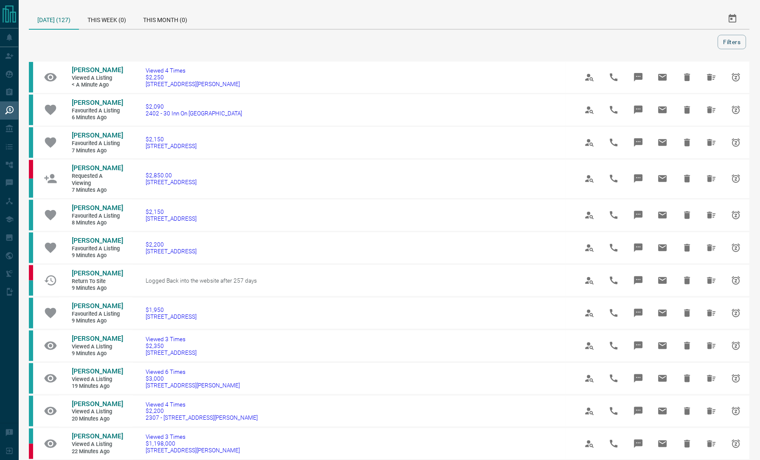
click at [60, 42] on div at bounding box center [375, 42] width 686 height 14
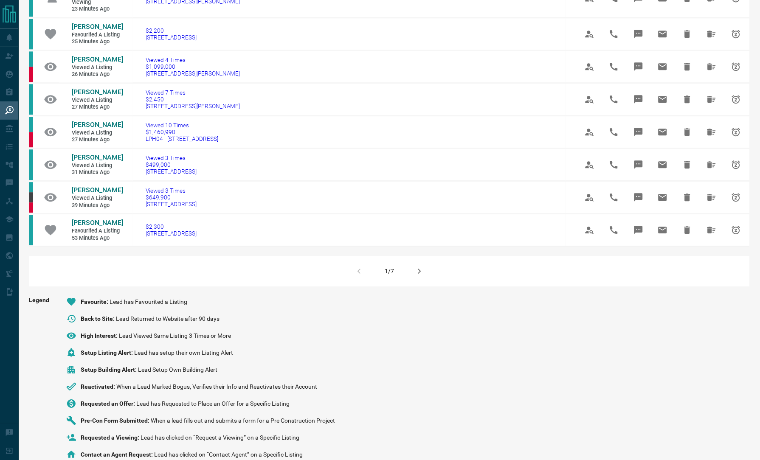
scroll to position [525, 0]
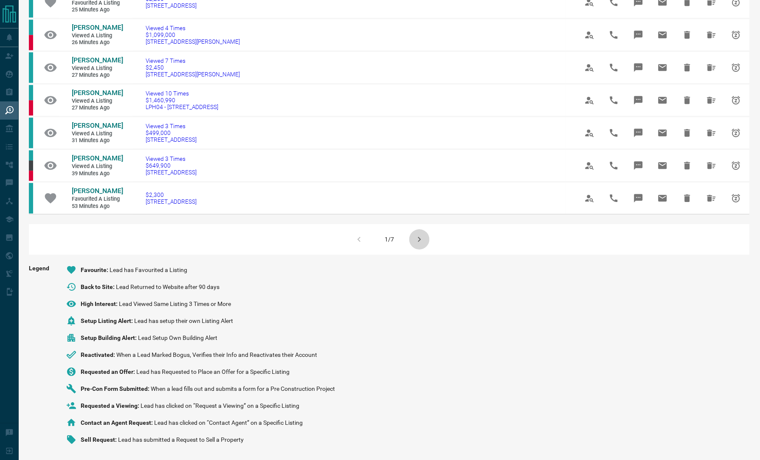
click at [419, 240] on icon "button" at bounding box center [420, 239] width 10 height 10
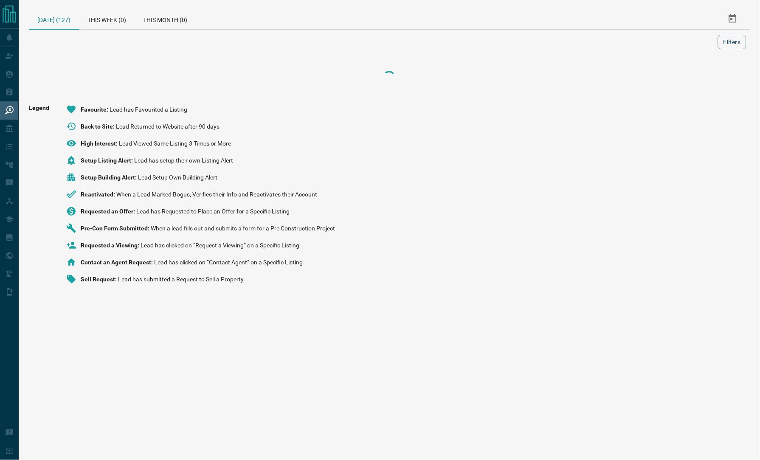
scroll to position [0, 0]
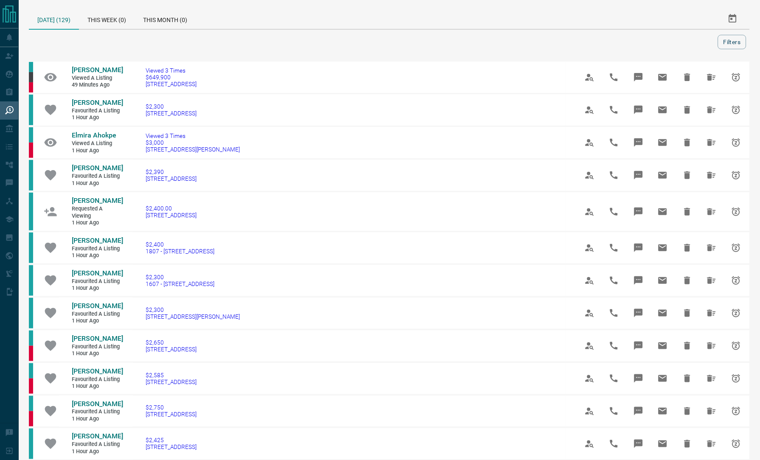
click at [68, 41] on div at bounding box center [375, 42] width 686 height 14
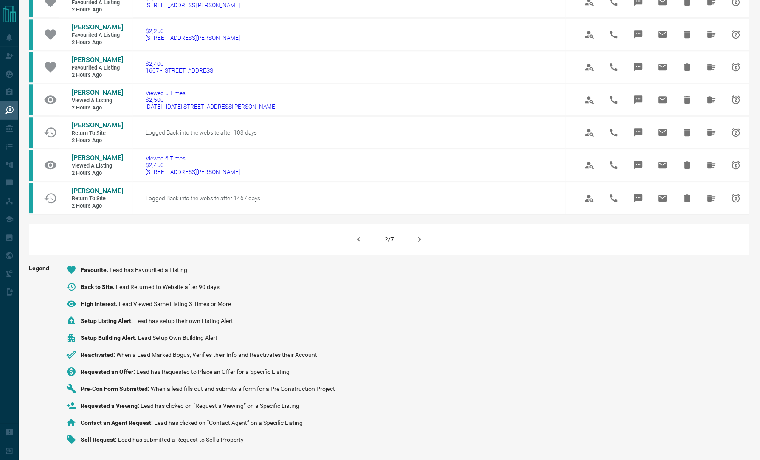
scroll to position [512, 0]
click at [420, 242] on icon "button" at bounding box center [419, 239] width 3 height 5
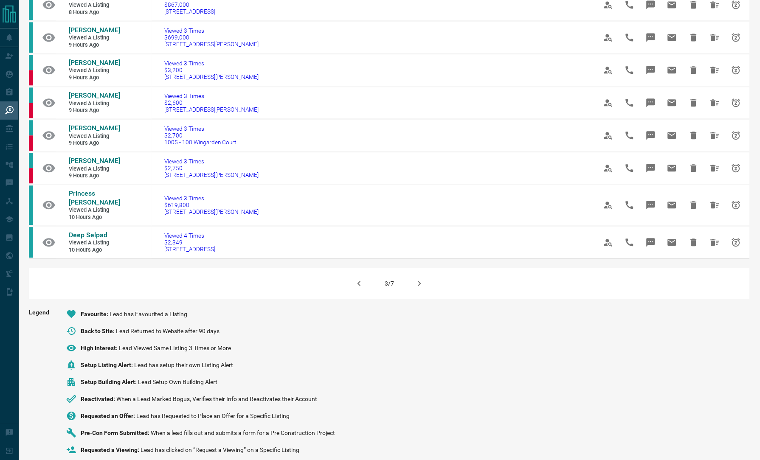
scroll to position [511, 0]
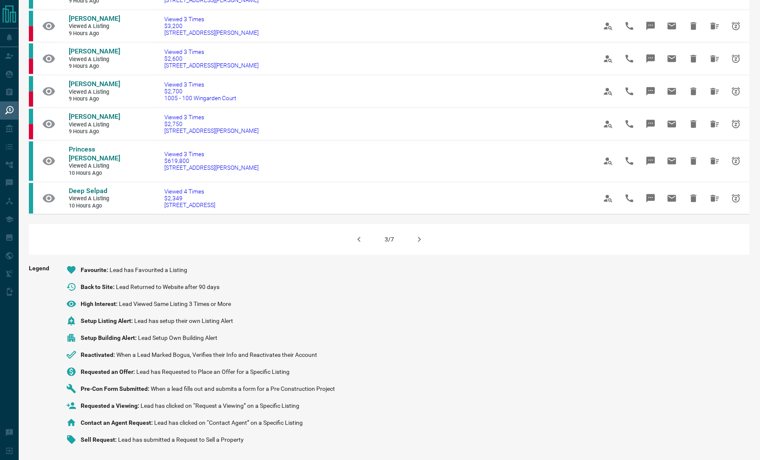
click at [416, 241] on icon "button" at bounding box center [420, 239] width 10 height 10
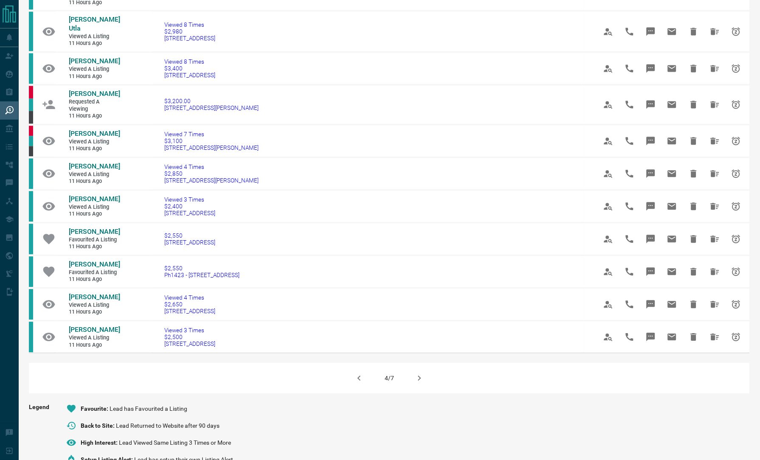
scroll to position [500, 0]
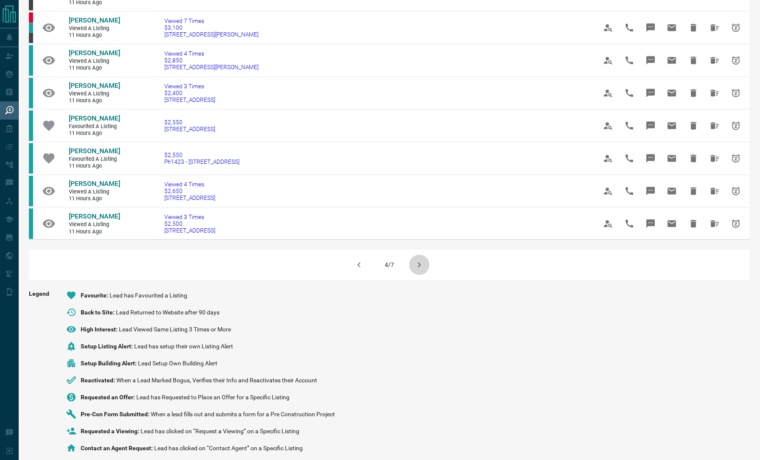
click at [416, 260] on icon "button" at bounding box center [420, 265] width 10 height 10
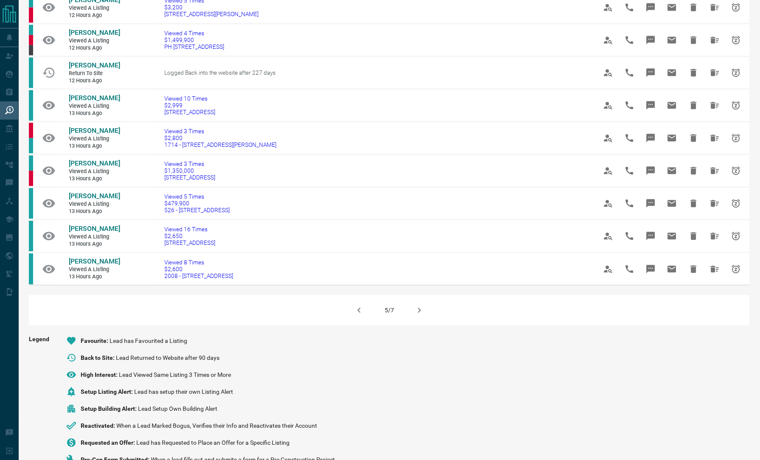
scroll to position [511, 0]
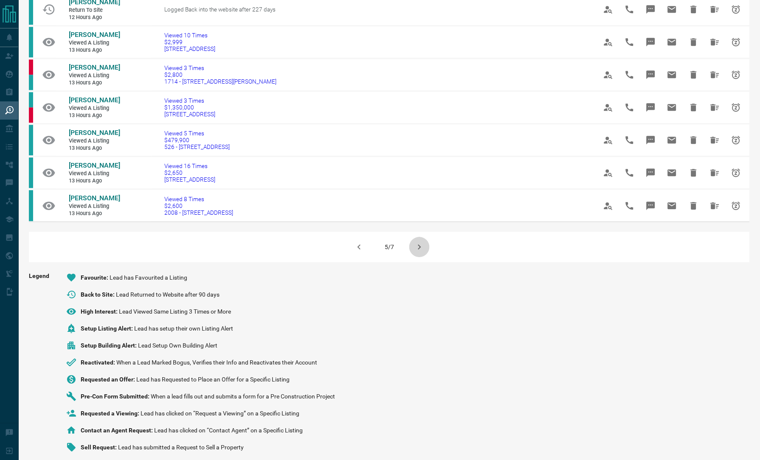
click at [419, 245] on icon "button" at bounding box center [419, 247] width 3 height 5
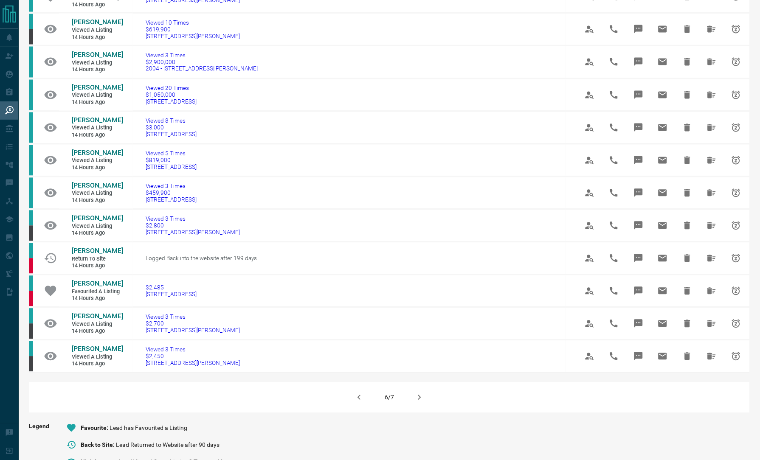
scroll to position [528, 0]
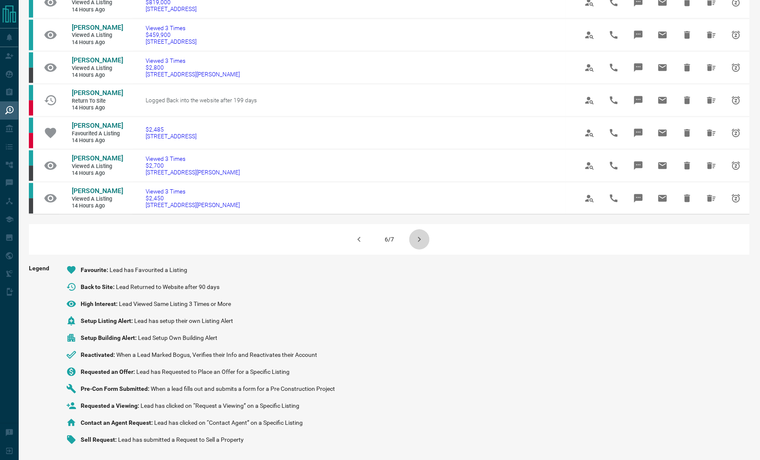
click at [419, 241] on icon "button" at bounding box center [419, 239] width 3 height 5
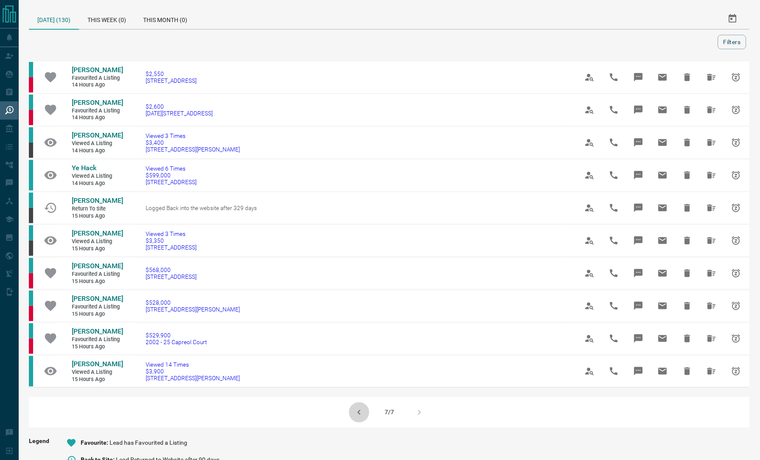
click at [358, 411] on icon "button" at bounding box center [359, 413] width 10 height 10
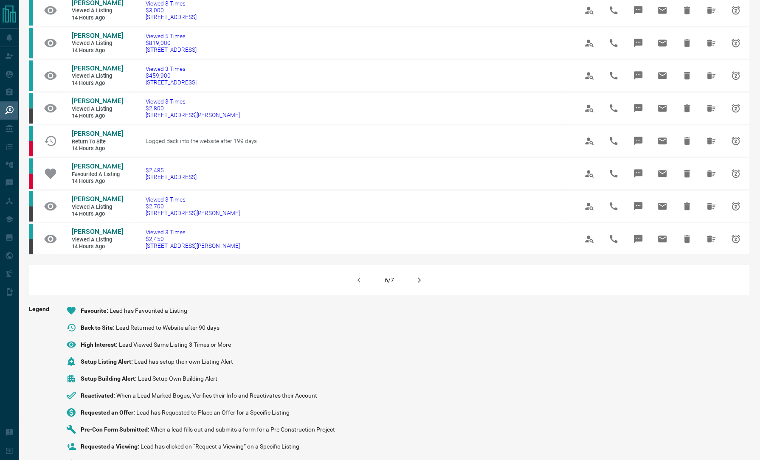
scroll to position [460, 0]
click at [365, 291] on button "button" at bounding box center [359, 281] width 20 height 20
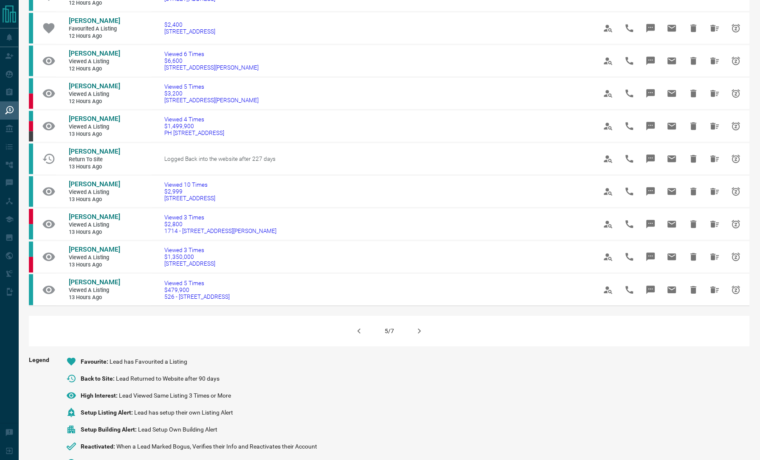
scroll to position [428, 0]
click at [361, 325] on icon "button" at bounding box center [359, 330] width 10 height 10
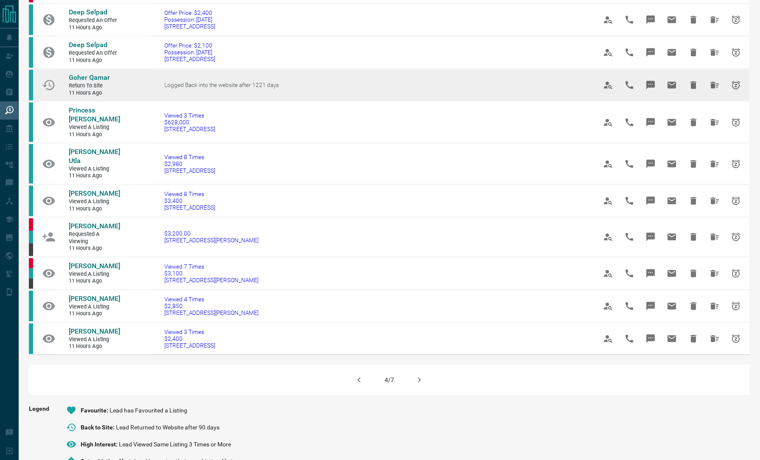
scroll to position [439, 0]
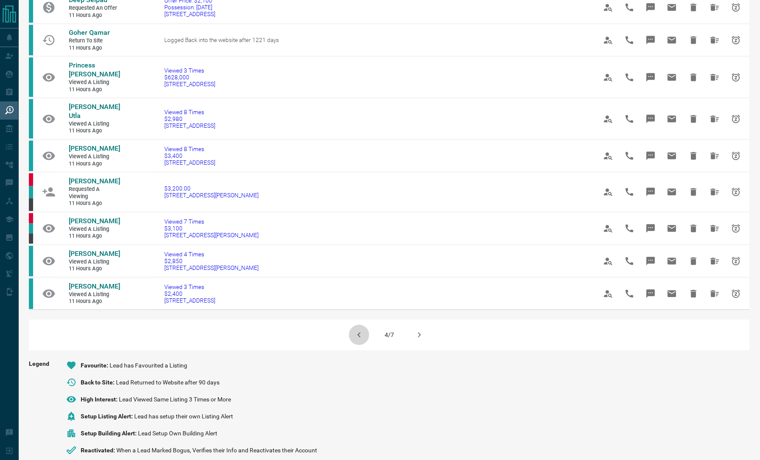
click at [357, 330] on icon "button" at bounding box center [359, 335] width 10 height 10
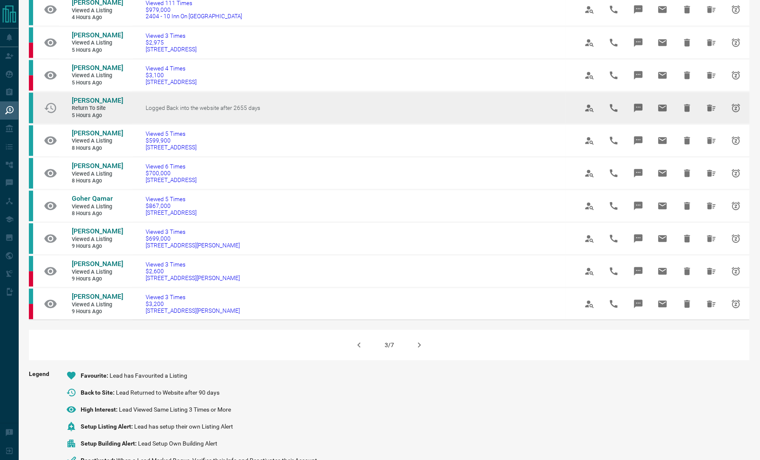
scroll to position [440, 0]
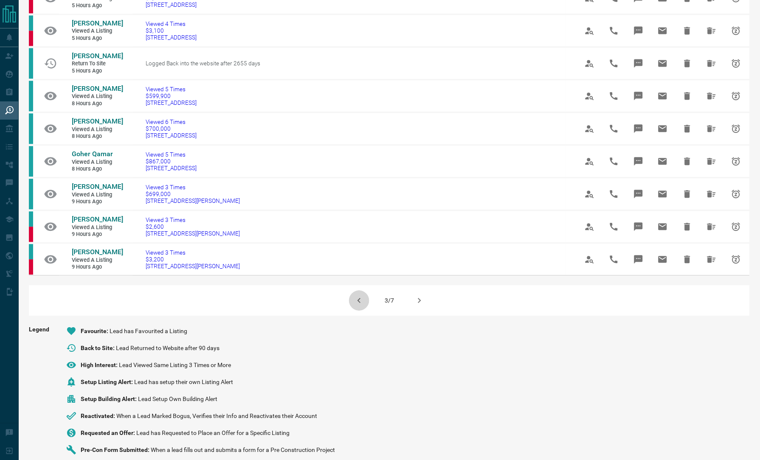
click at [361, 306] on icon "button" at bounding box center [359, 301] width 10 height 10
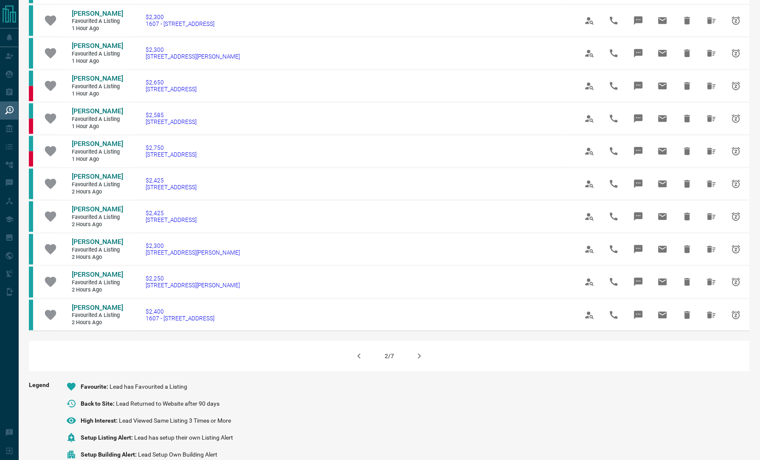
scroll to position [396, 0]
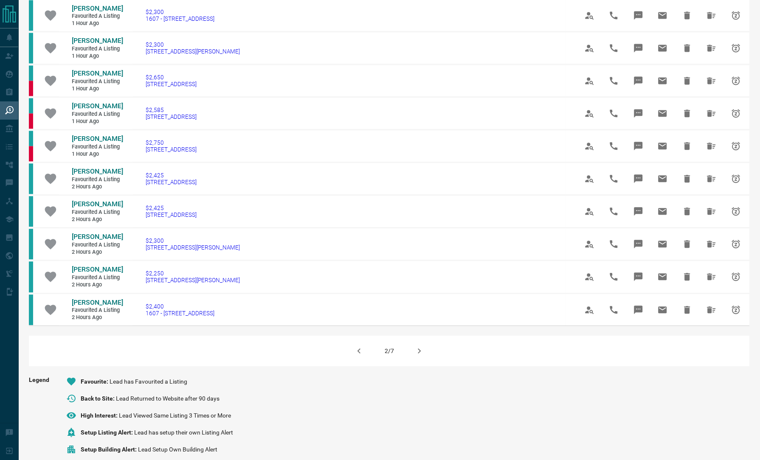
click at [361, 354] on icon "button" at bounding box center [359, 351] width 3 height 5
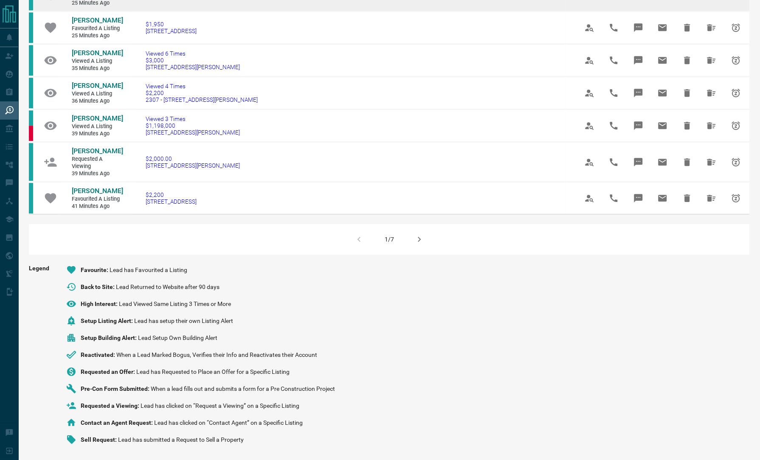
scroll to position [0, 0]
